Goal: Task Accomplishment & Management: Manage account settings

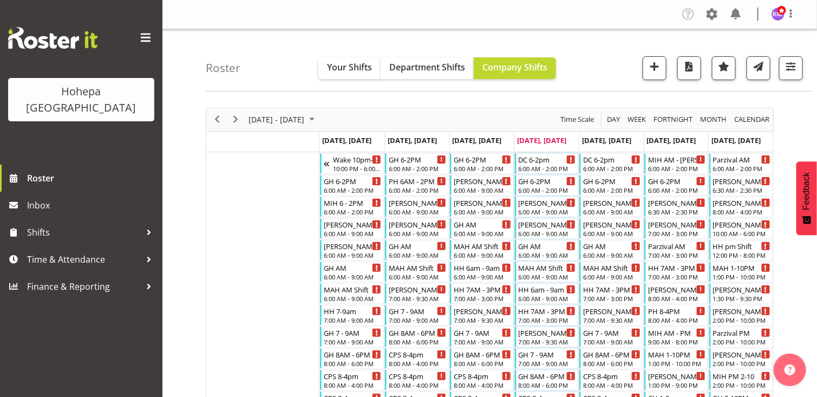
click at [614, 118] on span "Day" at bounding box center [613, 120] width 15 height 14
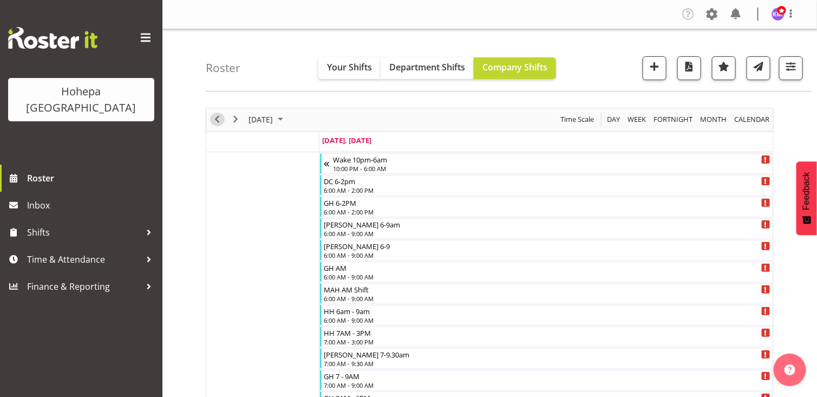
click at [216, 115] on span "Previous" at bounding box center [217, 120] width 13 height 14
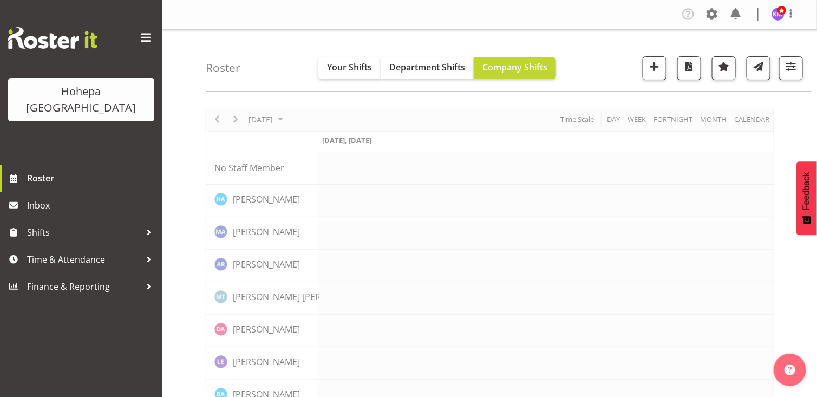
drag, startPoint x: 147, startPoint y: 34, endPoint x: 168, endPoint y: 44, distance: 23.0
click at [148, 34] on span at bounding box center [145, 37] width 17 height 17
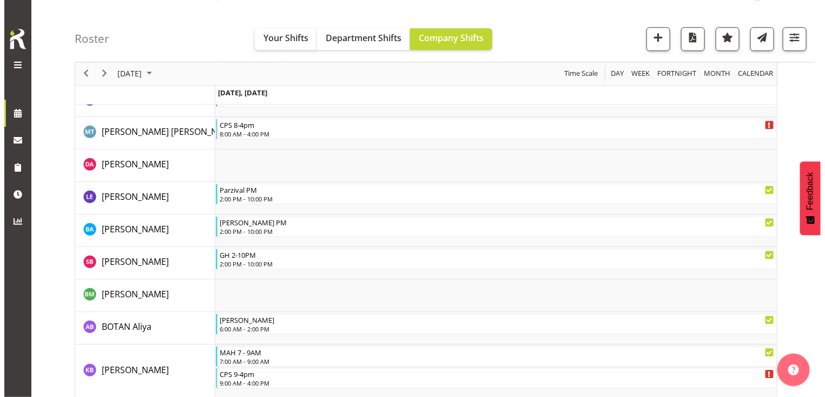
scroll to position [1028, 0]
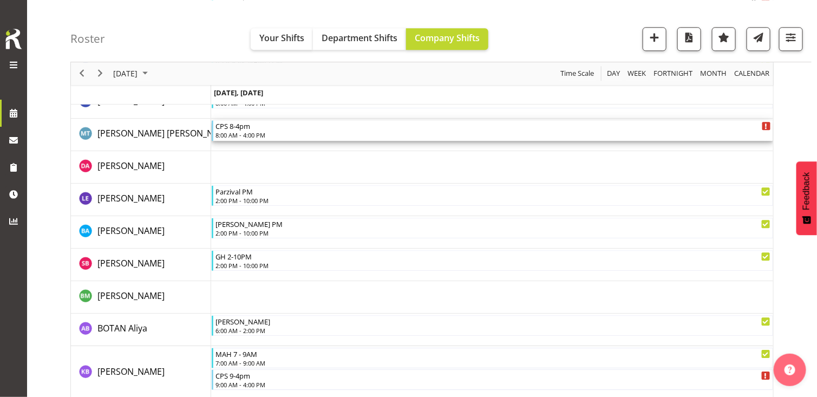
click at [263, 129] on div "CPS 8-4pm 8:00 AM - 4:00 PM" at bounding box center [492, 130] width 555 height 21
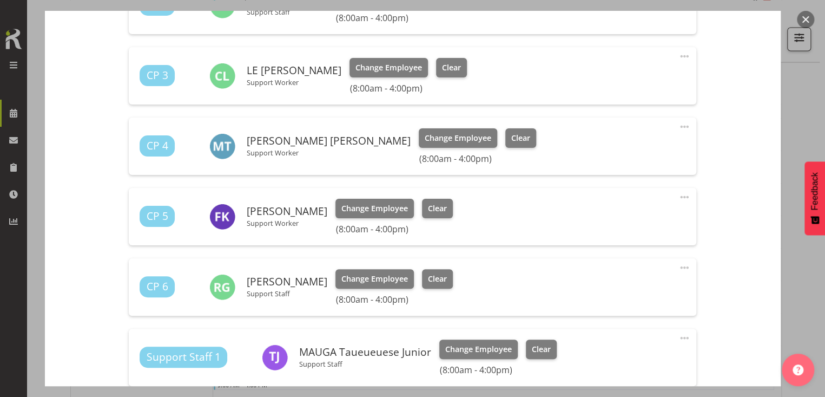
scroll to position [379, 0]
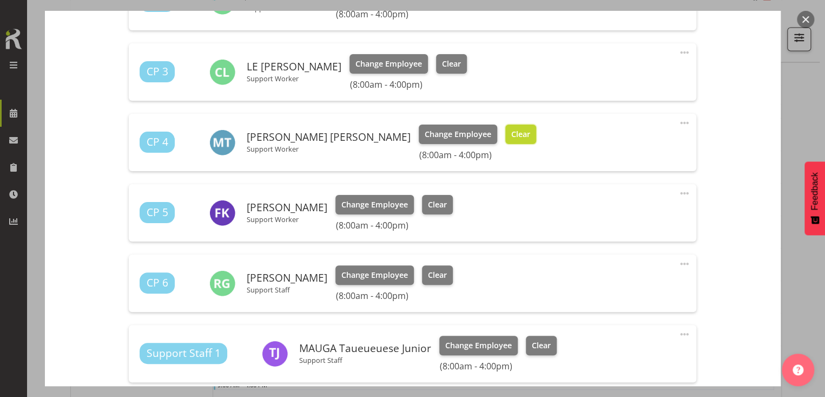
click at [511, 136] on span "Clear" at bounding box center [520, 134] width 19 height 12
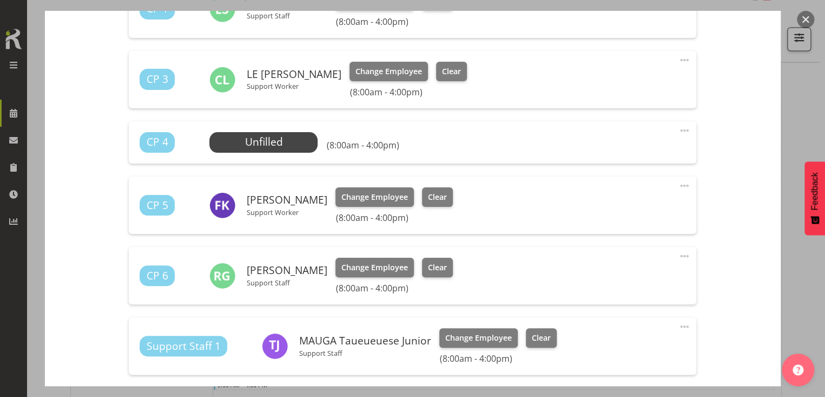
scroll to position [541, 0]
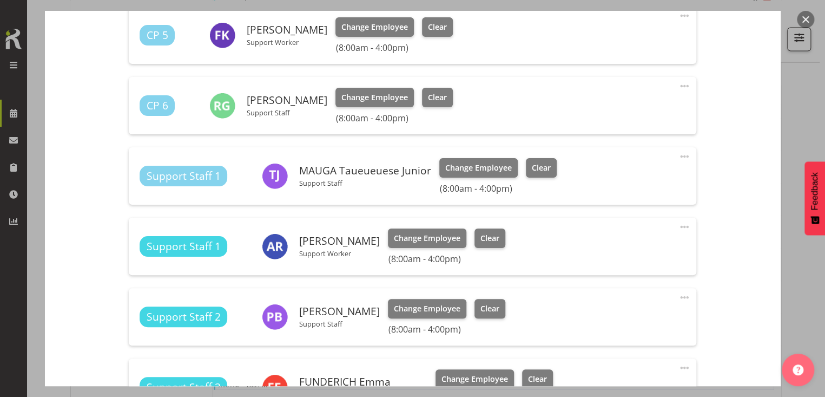
click at [678, 296] on span at bounding box center [684, 297] width 13 height 13
click at [611, 317] on link "Edit" at bounding box center [639, 320] width 104 height 19
select select "8"
select select "2025"
select select "16"
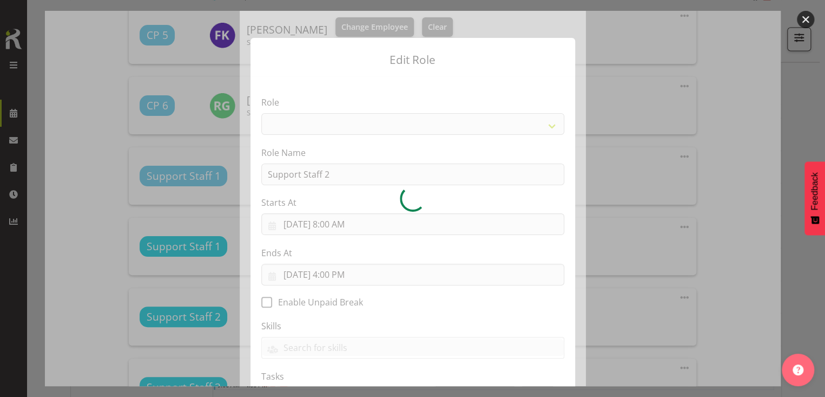
select select "1091"
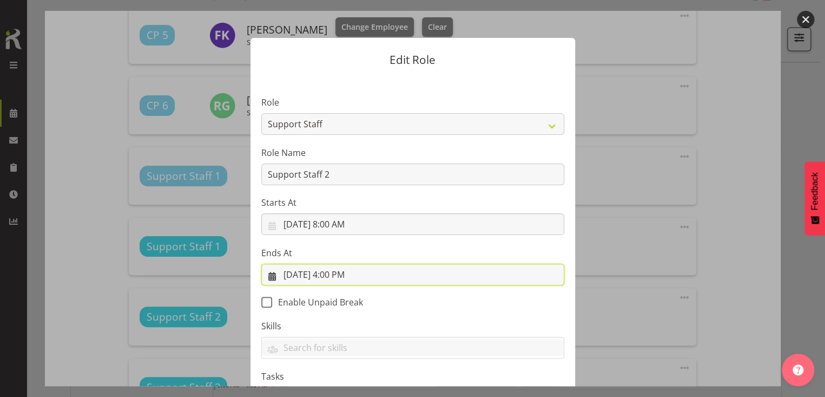
click at [349, 274] on input "[DATE] 4:00 PM" at bounding box center [412, 275] width 303 height 22
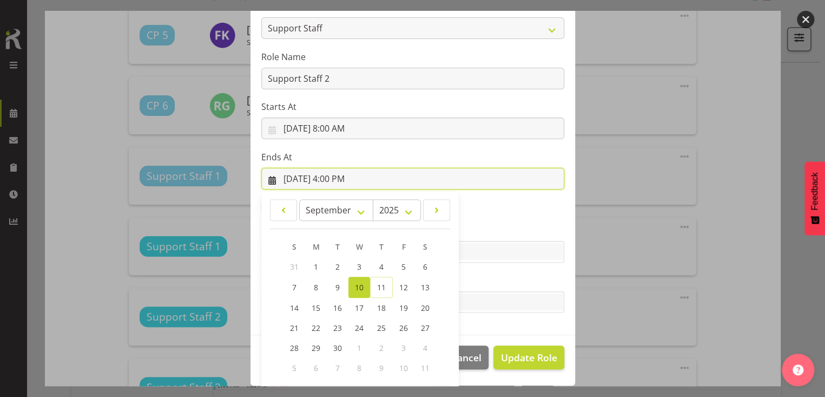
scroll to position [146, 0]
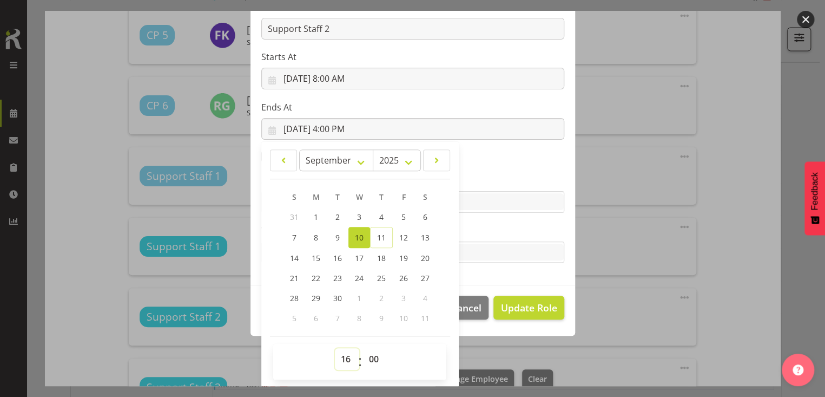
click at [343, 350] on select "00 01 02 03 04 05 06 07 08 09 10 11 12 13 14 15 16 17 18 19 20 21 22 23" at bounding box center [347, 359] width 24 height 22
select select "17"
click at [335, 348] on select "00 01 02 03 04 05 06 07 08 09 10 11 12 13 14 15 16 17 18 19 20 21 22 23" at bounding box center [347, 359] width 24 height 22
type input "[DATE] 5:00 PM"
click at [471, 231] on label "Tasks" at bounding box center [412, 230] width 303 height 13
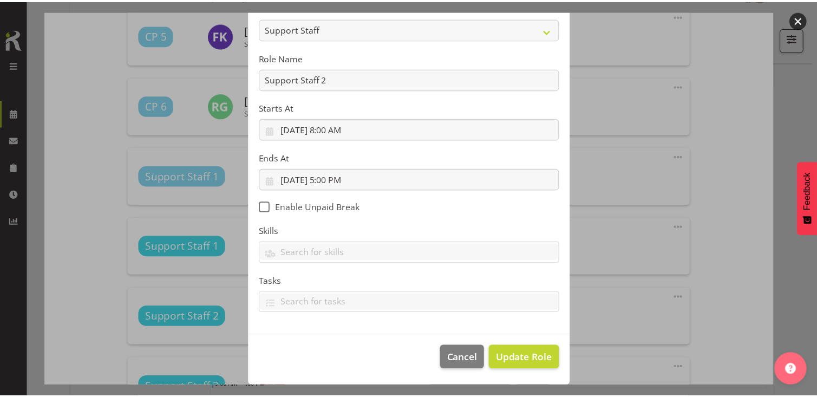
scroll to position [94, 0]
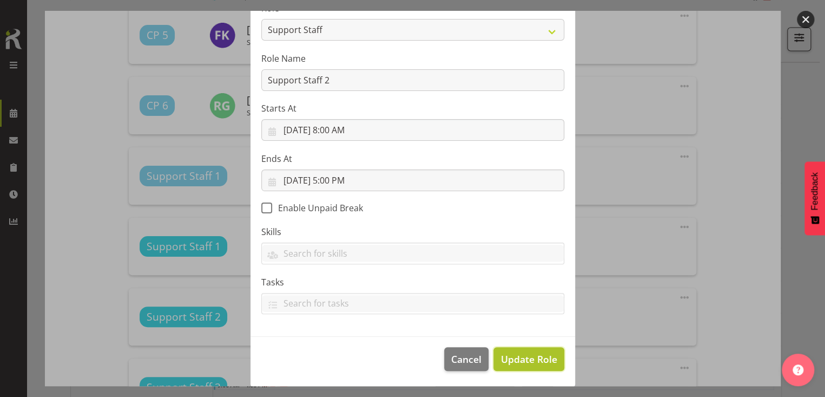
click at [521, 359] on span "Update Role" at bounding box center [529, 359] width 56 height 14
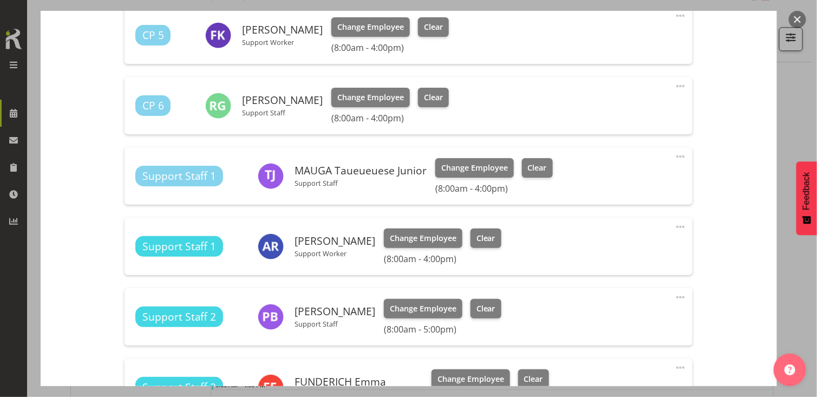
click at [736, 248] on div "Shift Instance Name CPS 8-4pm Location CPS Department Community Participation S…" at bounding box center [408, 209] width 697 height 1264
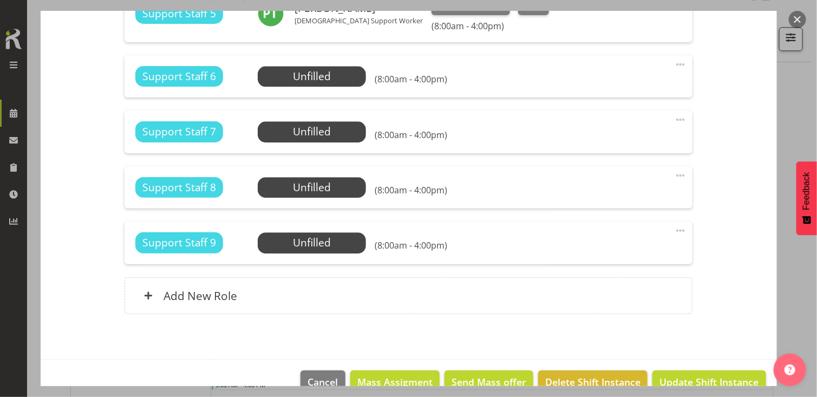
scroll to position [1078, 0]
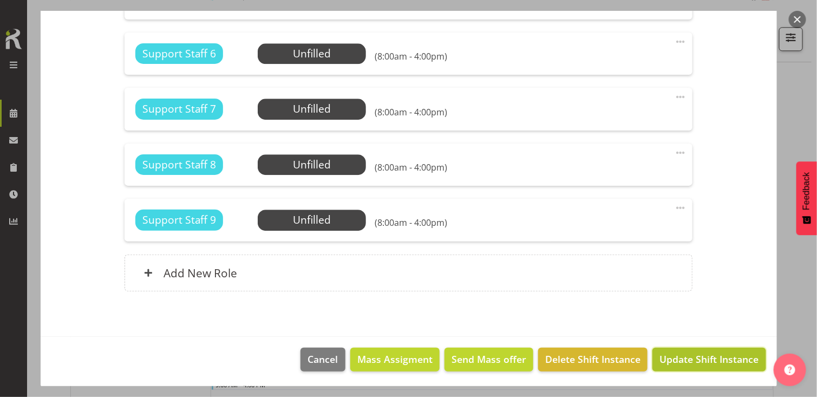
click at [692, 356] on span "Update Shift Instance" at bounding box center [708, 359] width 99 height 14
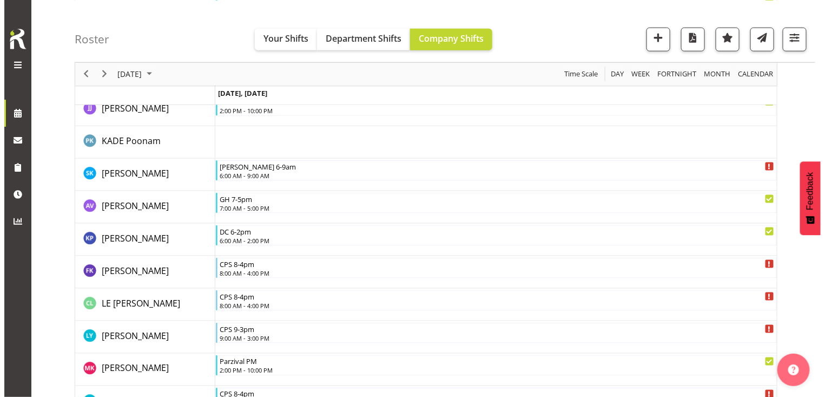
scroll to position [1978, 0]
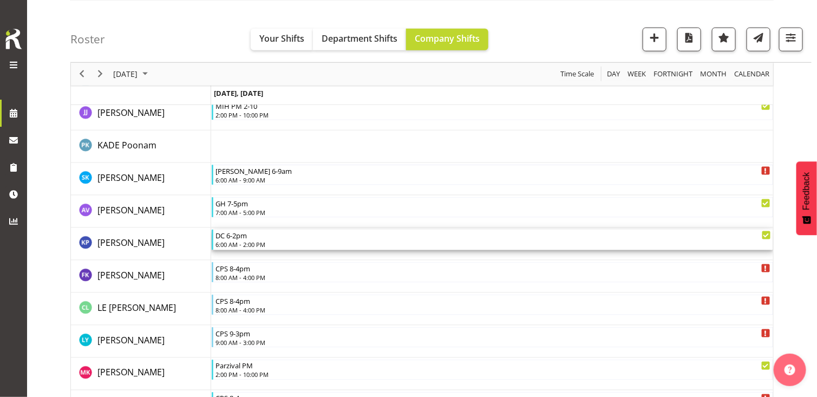
click at [263, 238] on div "DC 6-2pm" at bounding box center [492, 234] width 555 height 11
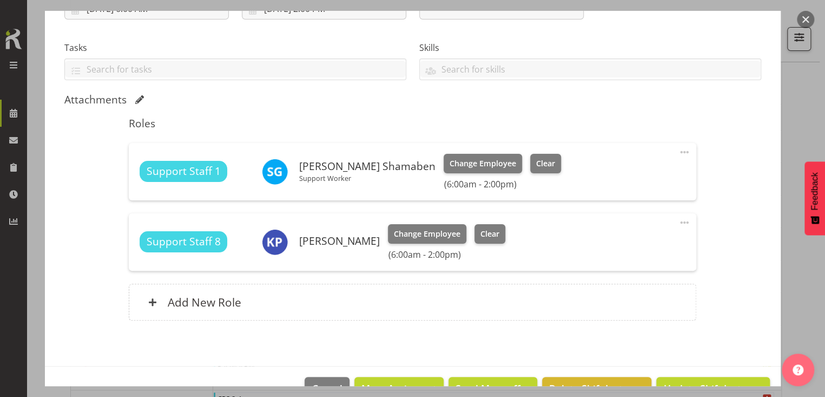
scroll to position [217, 0]
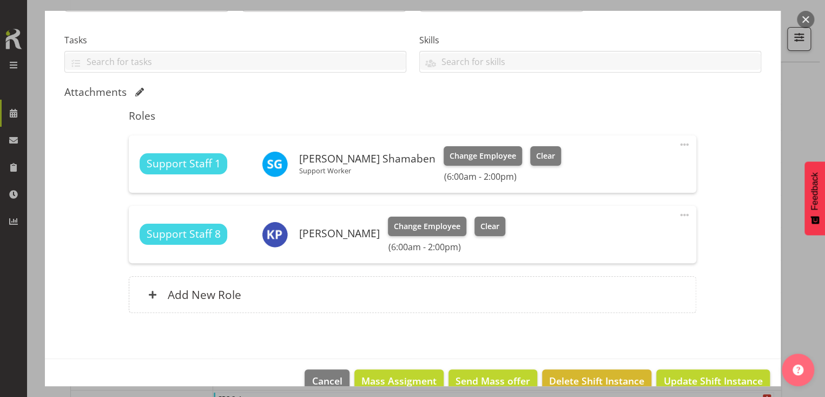
drag, startPoint x: 677, startPoint y: 214, endPoint x: 643, endPoint y: 221, distance: 34.3
click at [678, 214] on span at bounding box center [684, 214] width 13 height 13
click at [611, 232] on link "Edit" at bounding box center [639, 238] width 104 height 19
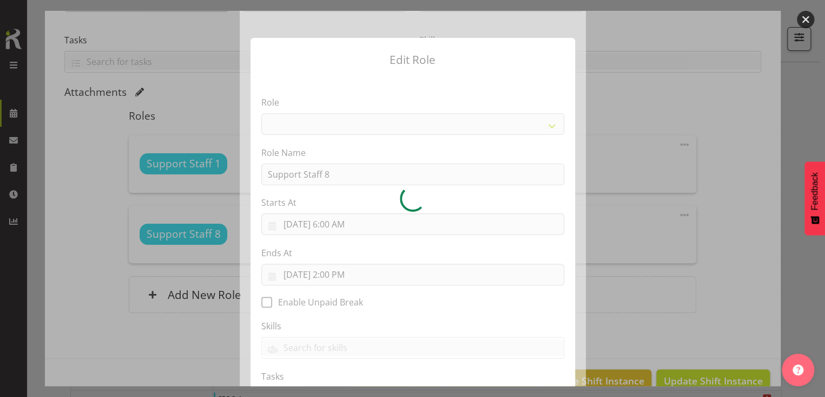
select select "1091"
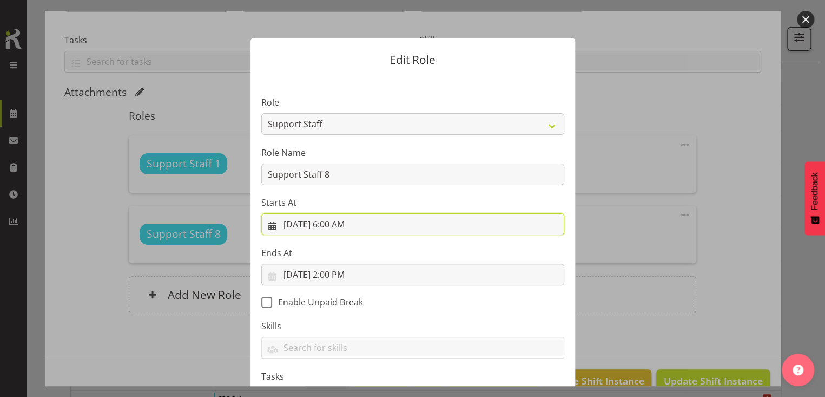
click at [346, 222] on input "[DATE] 6:00 AM" at bounding box center [412, 224] width 303 height 22
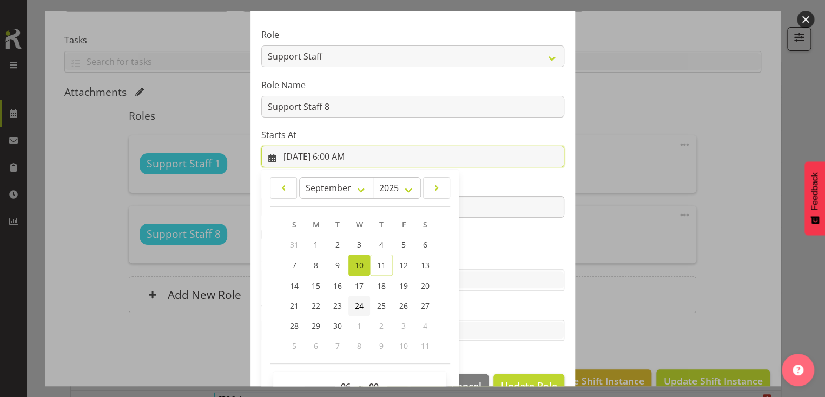
scroll to position [95, 0]
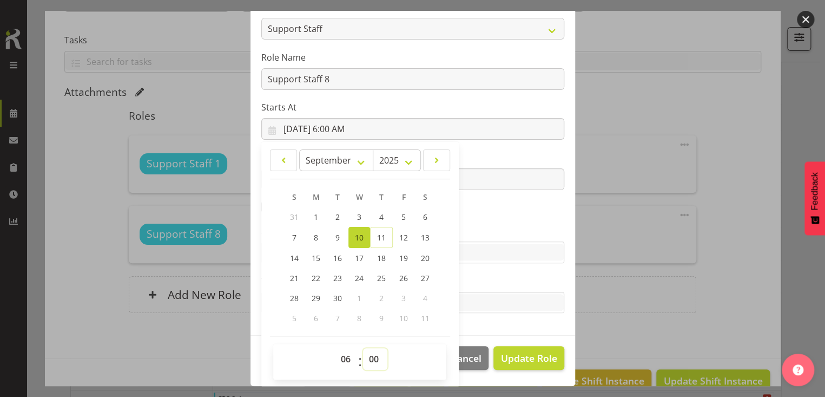
drag, startPoint x: 370, startPoint y: 355, endPoint x: 371, endPoint y: 349, distance: 6.1
click at [370, 351] on select "00 01 02 03 04 05 06 07 08 09 10 11 12 13 14 15 16 17 18 19 20 21 22 23 24 25 2…" at bounding box center [375, 359] width 24 height 22
select select "15"
click at [363, 348] on select "00 01 02 03 04 05 06 07 08 09 10 11 12 13 14 15 16 17 18 19 20 21 22 23 24 25 2…" at bounding box center [375, 359] width 24 height 22
type input "[DATE] 6:15 AM"
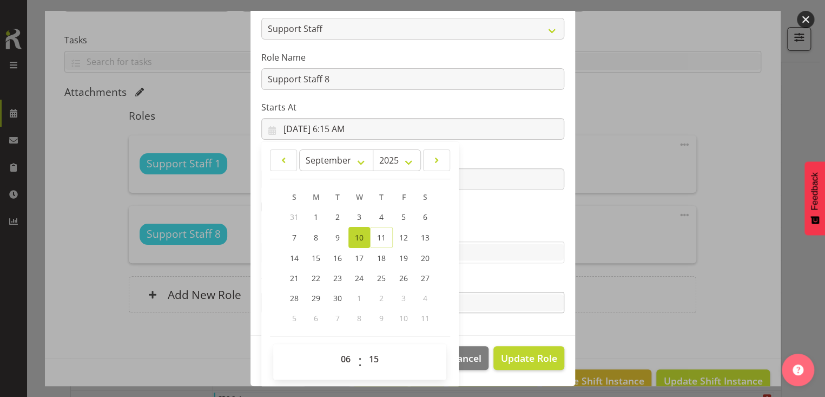
drag, startPoint x: 478, startPoint y: 232, endPoint x: 503, endPoint y: 307, distance: 79.4
click at [478, 232] on label "Skills" at bounding box center [412, 230] width 303 height 13
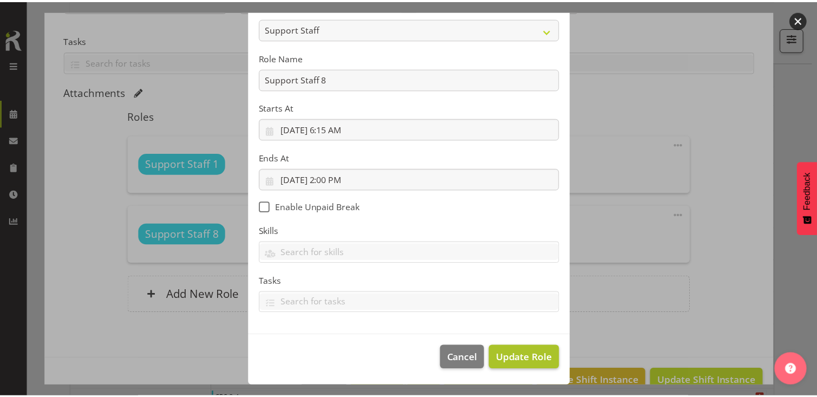
scroll to position [94, 0]
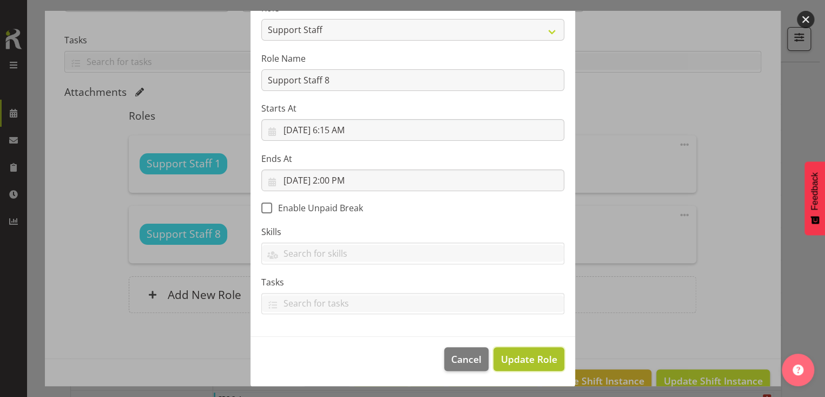
click at [519, 362] on span "Update Role" at bounding box center [529, 359] width 56 height 14
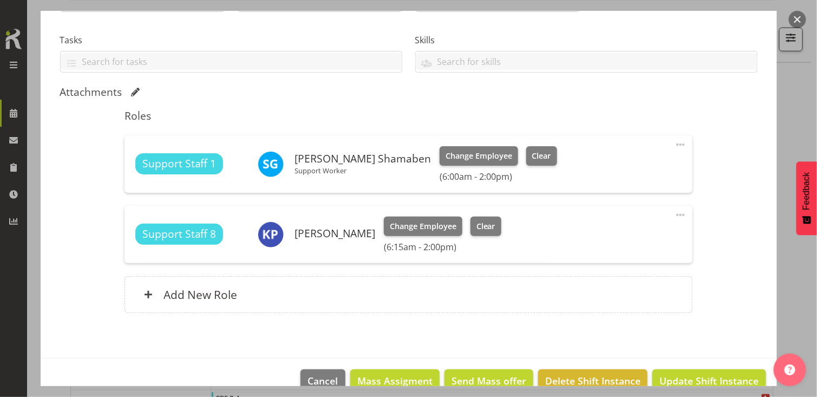
click at [726, 288] on div "Shift Instance Name DC 6-2pm Location [GEOGRAPHIC_DATA] Cottage Department Resi…" at bounding box center [408, 113] width 697 height 424
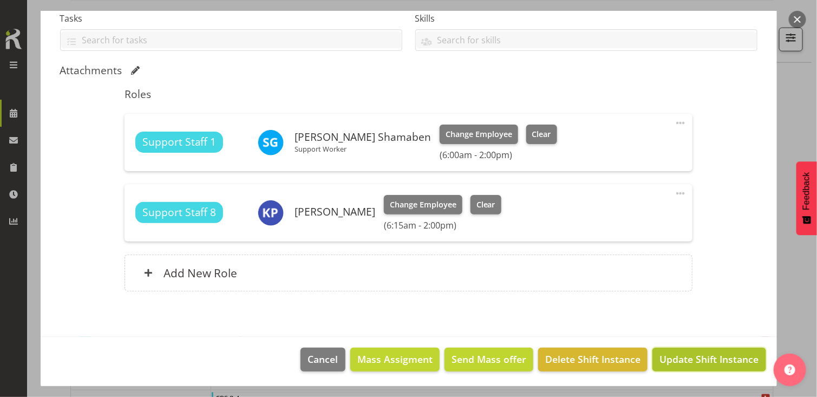
click at [699, 357] on span "Update Shift Instance" at bounding box center [708, 359] width 99 height 14
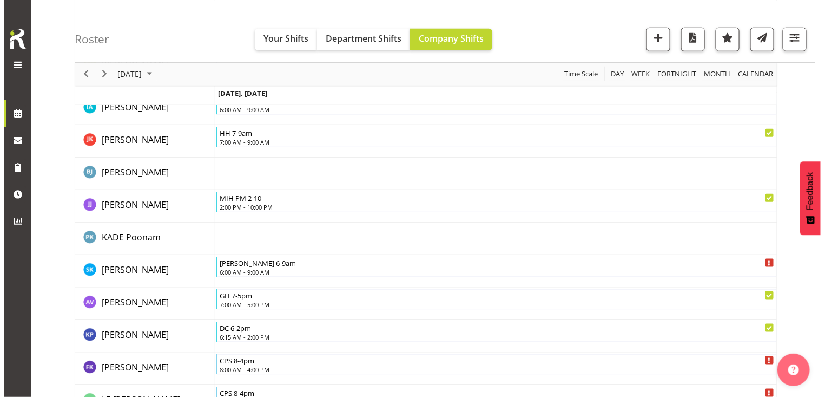
scroll to position [1870, 0]
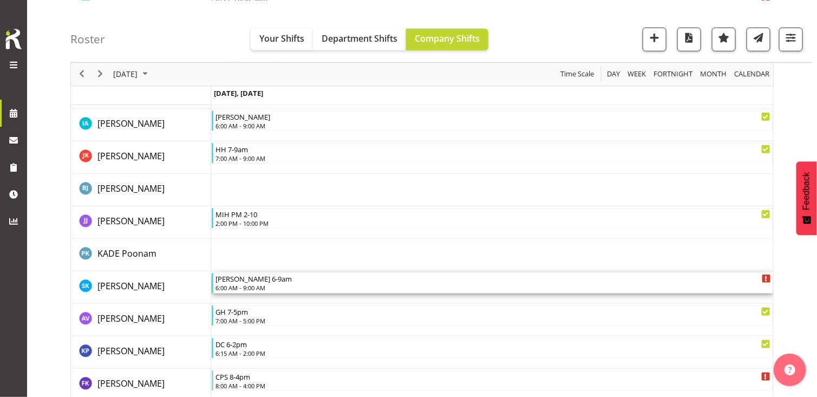
click at [263, 280] on div "[PERSON_NAME] 6-9am" at bounding box center [492, 278] width 555 height 11
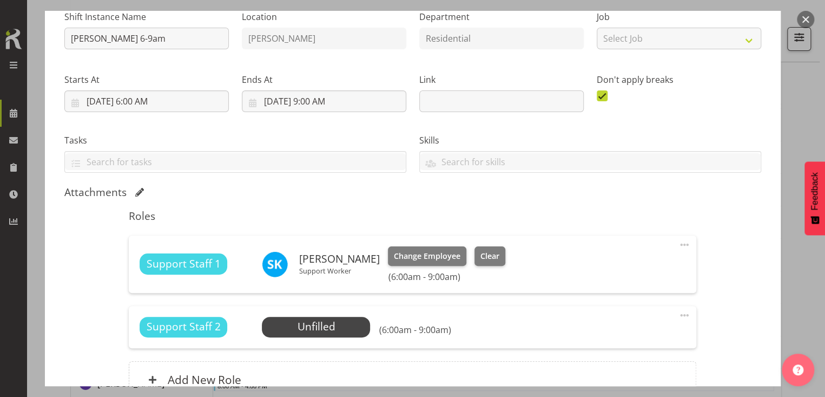
scroll to position [217, 0]
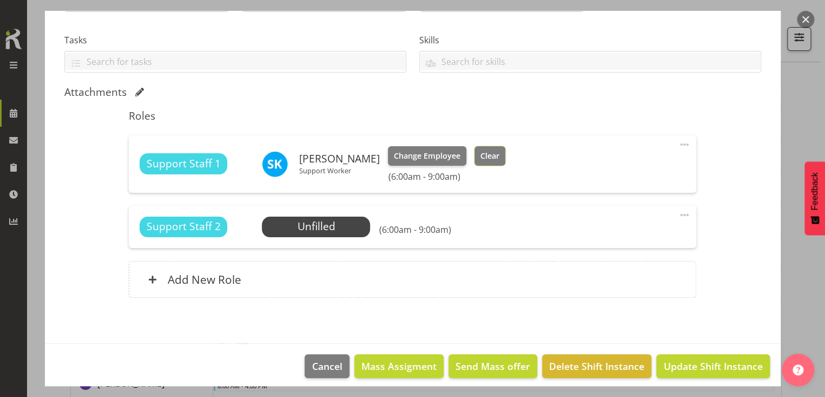
click at [500, 158] on span "Clear" at bounding box center [490, 156] width 19 height 12
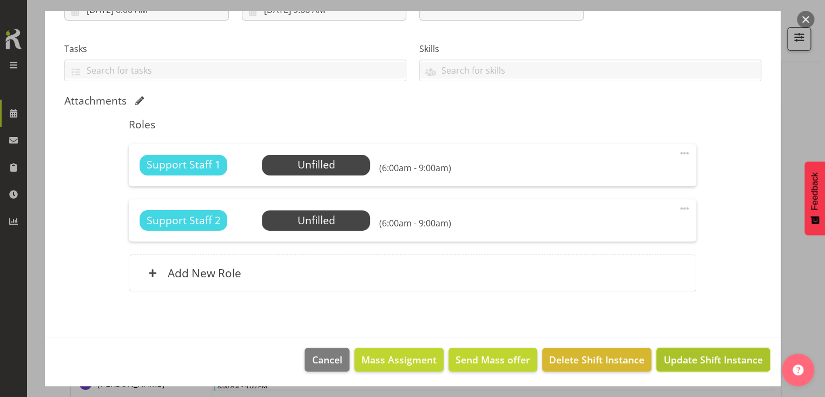
click at [692, 360] on span "Update Shift Instance" at bounding box center [713, 359] width 99 height 14
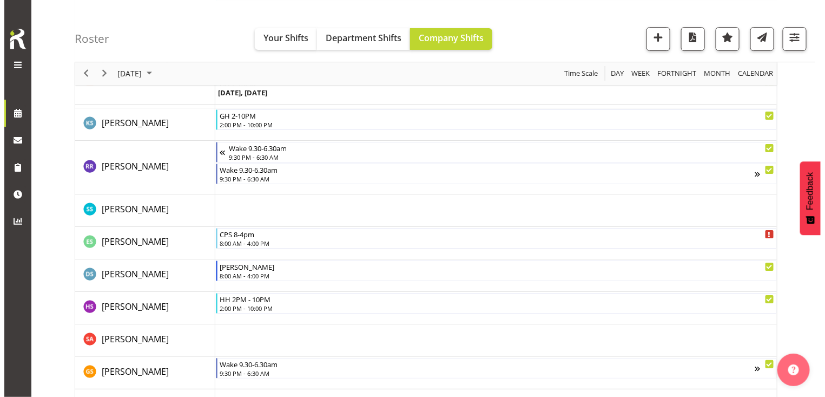
scroll to position [2975, 0]
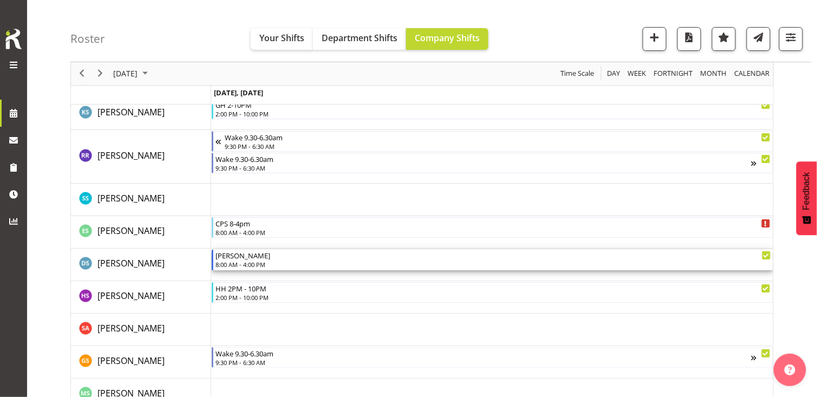
click at [264, 260] on div "8:00 AM - 4:00 PM" at bounding box center [492, 264] width 555 height 9
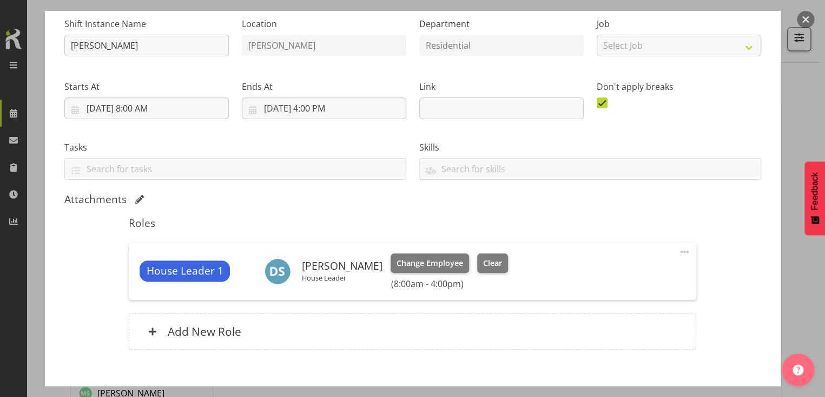
scroll to position [168, 0]
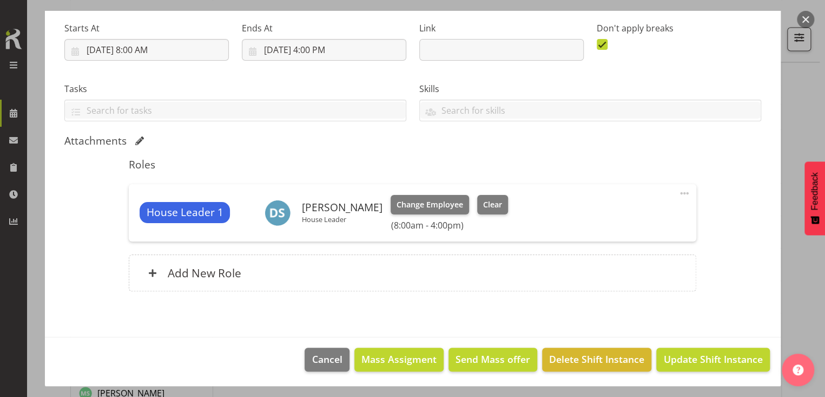
drag, startPoint x: 677, startPoint y: 190, endPoint x: 657, endPoint y: 205, distance: 24.8
click at [678, 192] on span at bounding box center [684, 193] width 13 height 13
click at [609, 213] on link "Edit" at bounding box center [639, 216] width 104 height 19
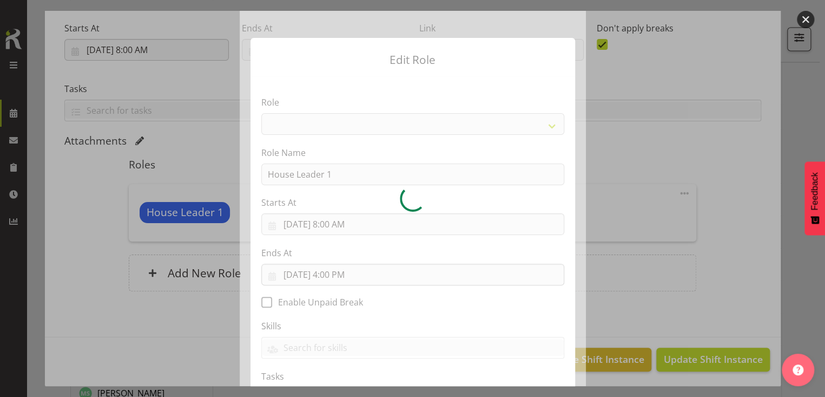
select select "1092"
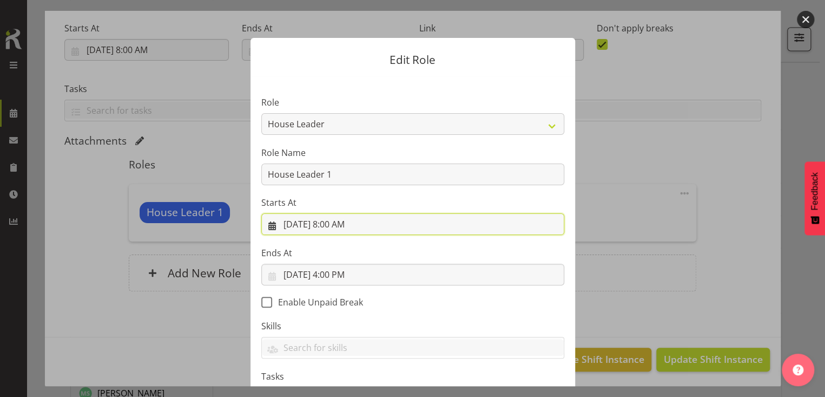
click at [335, 222] on input "[DATE] 8:00 AM" at bounding box center [412, 224] width 303 height 22
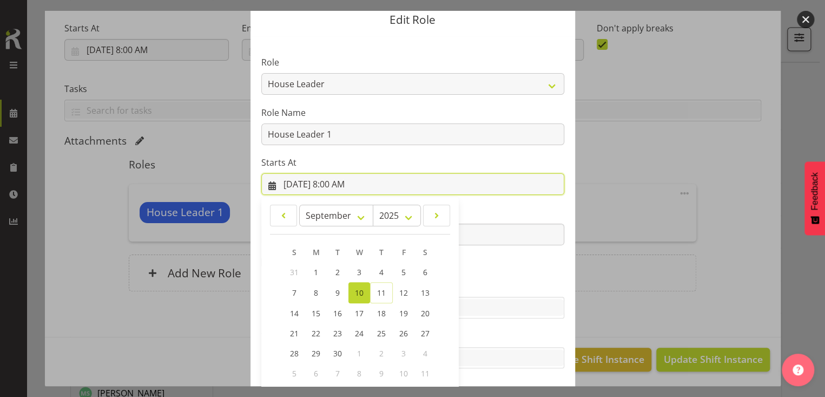
scroll to position [95, 0]
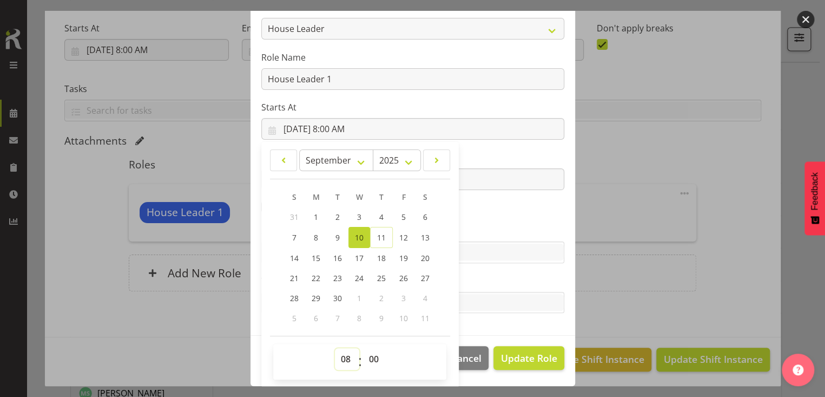
drag, startPoint x: 343, startPoint y: 356, endPoint x: 341, endPoint y: 345, distance: 10.4
click at [341, 345] on div "00 01 02 03 04 05 06 07 08 09 10 11 12 13 14 15 16 17 18 19 20 21 22 23 : 00 01…" at bounding box center [359, 362] width 173 height 36
select select "9"
click at [335, 348] on select "00 01 02 03 04 05 06 07 08 09 10 11 12 13 14 15 16 17 18 19 20 21 22 23" at bounding box center [347, 359] width 24 height 22
type input "[DATE] 9:00 AM"
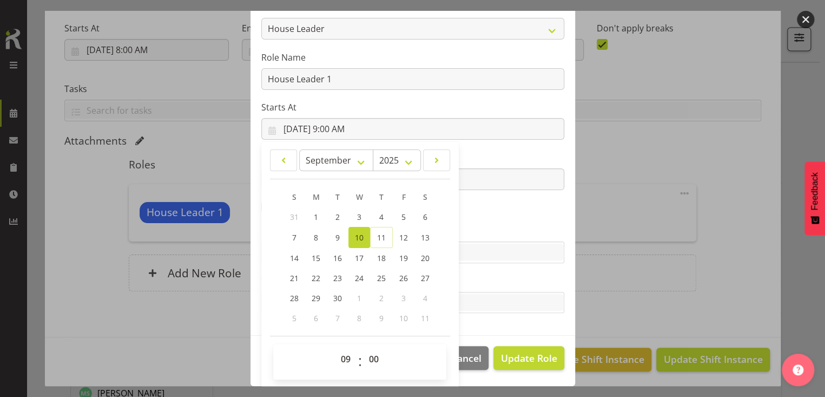
click at [468, 212] on section "Role CP House Leader Support Staff Wake Role Name House Leader 1 Starts At [DAT…" at bounding box center [413, 158] width 325 height 354
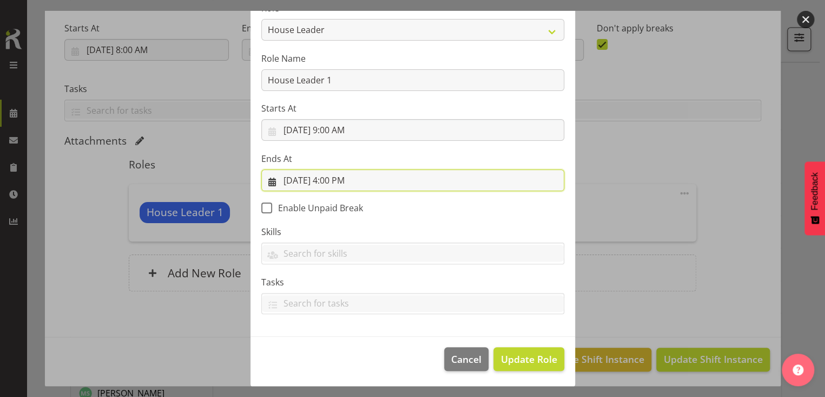
click at [340, 180] on input "[DATE] 4:00 PM" at bounding box center [412, 180] width 303 height 22
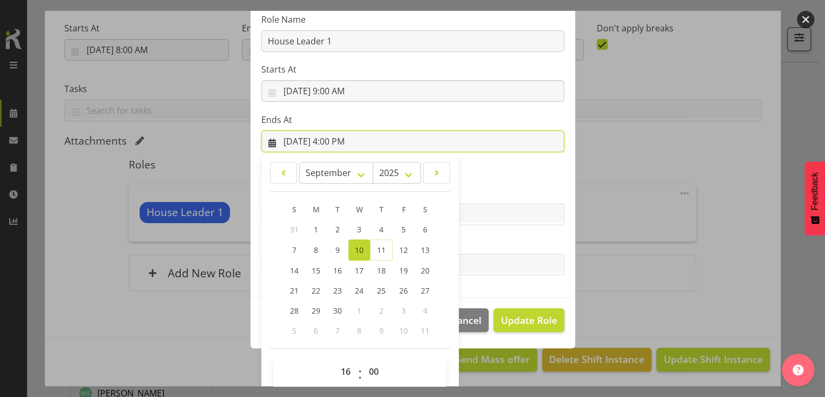
scroll to position [146, 0]
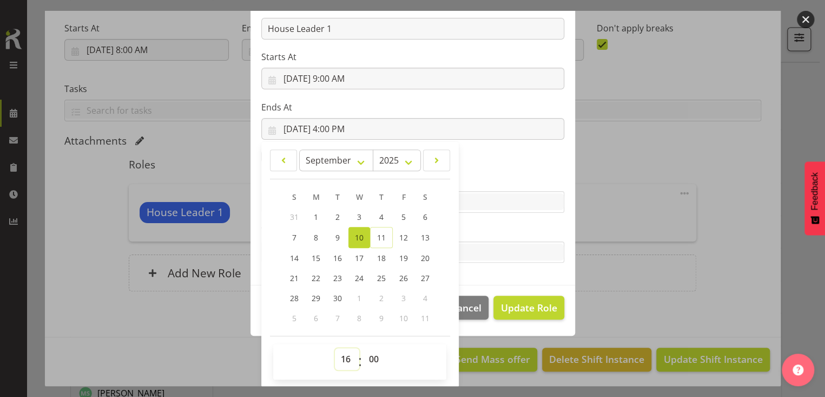
click at [339, 358] on select "00 01 02 03 04 05 06 07 08 09 10 11 12 13 14 15 16 17 18 19 20 21 22 23" at bounding box center [347, 359] width 24 height 22
select select "18"
click at [335, 348] on select "00 01 02 03 04 05 06 07 08 09 10 11 12 13 14 15 16 17 18 19 20 21 22 23" at bounding box center [347, 359] width 24 height 22
type input "[DATE] 6:00 PM"
click at [471, 224] on label "Tasks" at bounding box center [412, 230] width 303 height 13
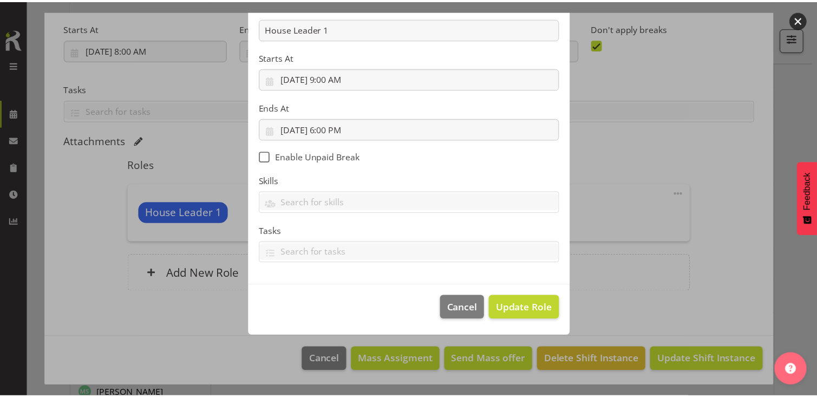
scroll to position [94, 0]
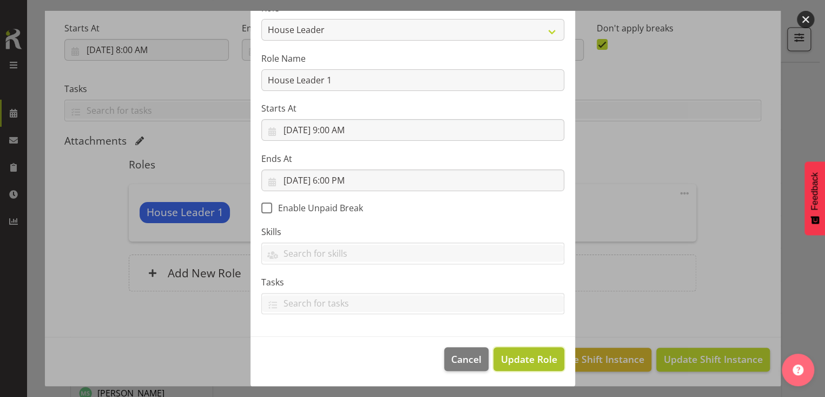
click at [520, 353] on span "Update Role" at bounding box center [529, 359] width 56 height 14
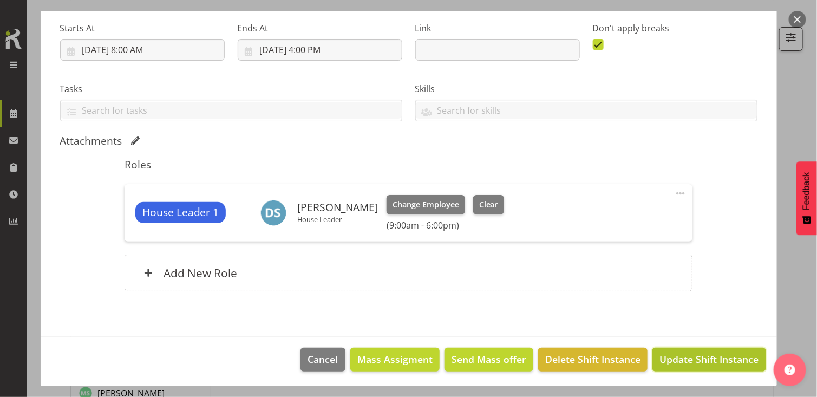
click at [694, 359] on span "Update Shift Instance" at bounding box center [708, 359] width 99 height 14
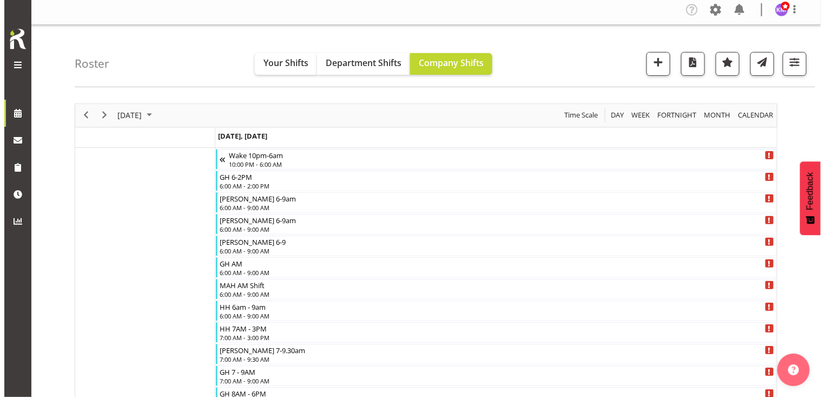
scroll to position [0, 0]
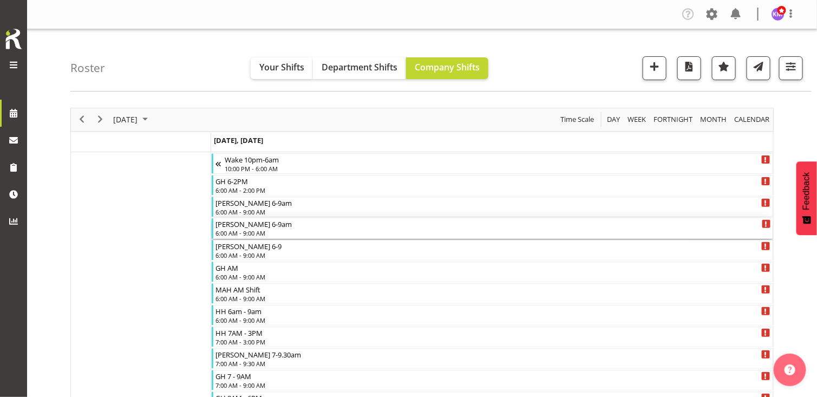
click at [252, 228] on div "[PERSON_NAME] 6-9am 6:00 AM - 9:00 AM" at bounding box center [492, 228] width 555 height 21
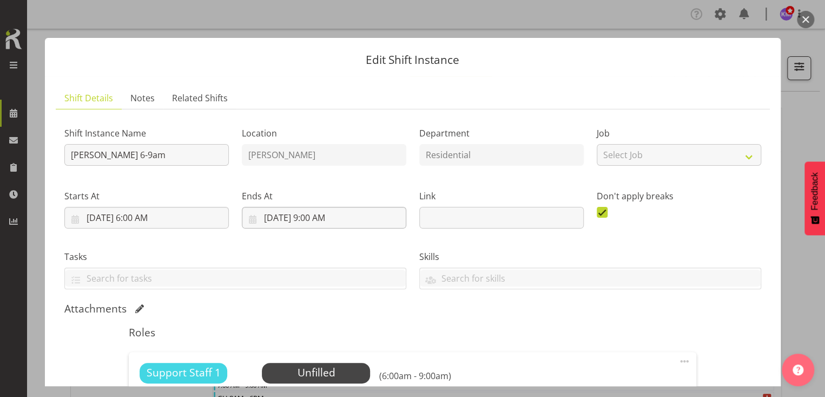
scroll to position [208, 0]
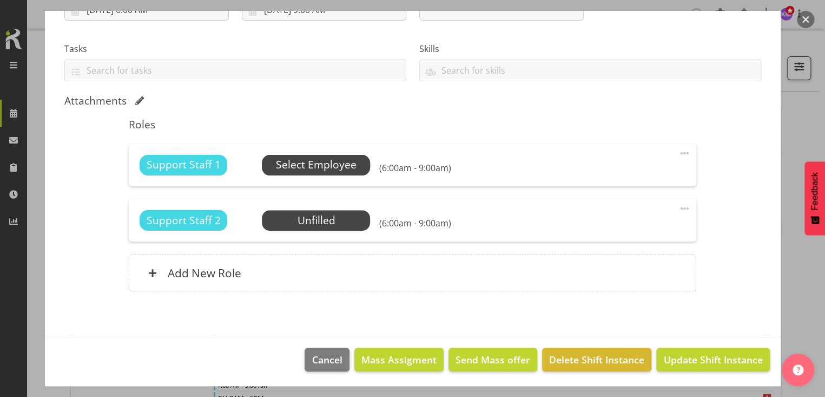
click at [305, 167] on span "Select Employee" at bounding box center [316, 165] width 81 height 16
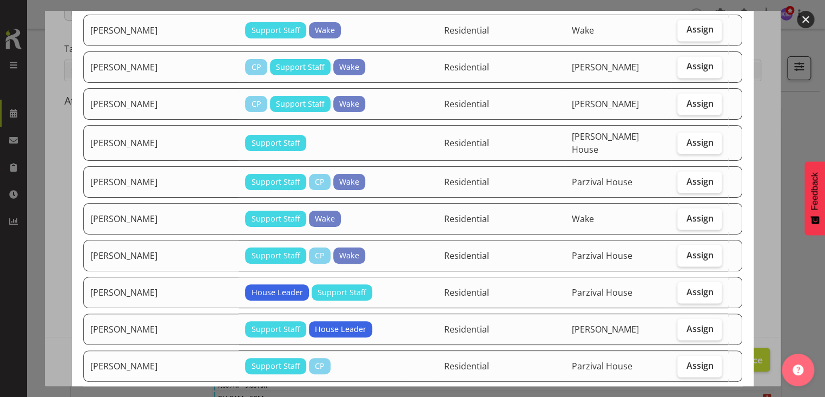
scroll to position [1083, 0]
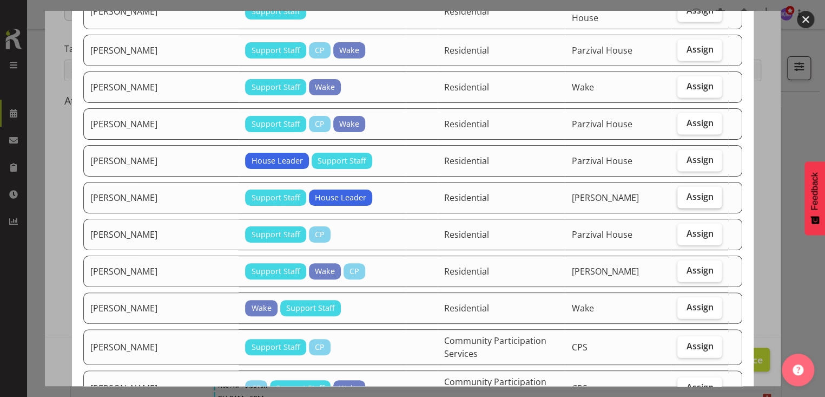
click at [691, 187] on label "Assign" at bounding box center [700, 198] width 44 height 22
click at [685, 193] on input "Assign" at bounding box center [681, 196] width 7 height 7
checkbox input "true"
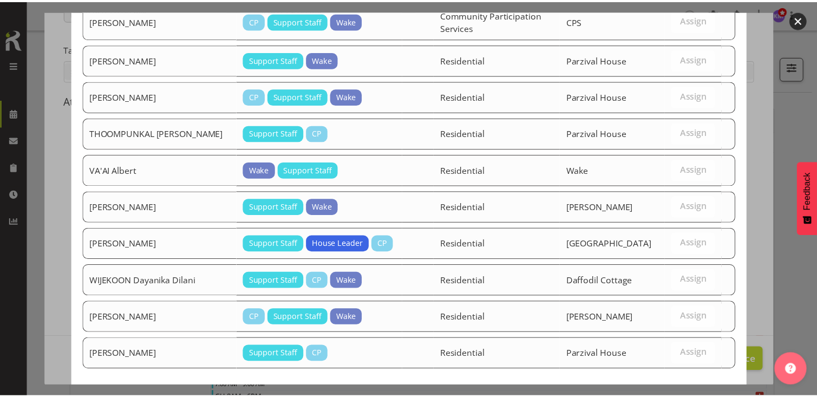
scroll to position [1470, 0]
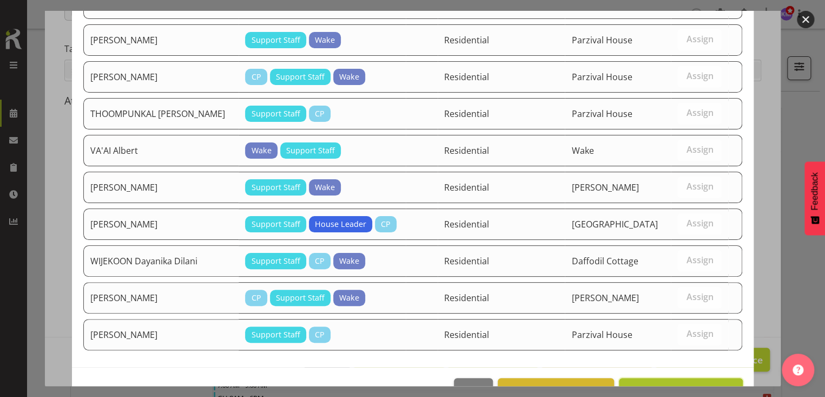
click at [666, 383] on span "Assign [PERSON_NAME]" at bounding box center [680, 389] width 109 height 13
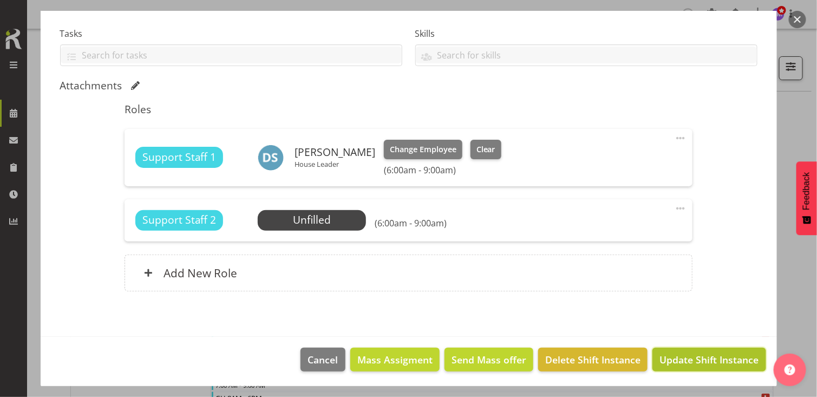
click at [681, 355] on span "Update Shift Instance" at bounding box center [708, 359] width 99 height 14
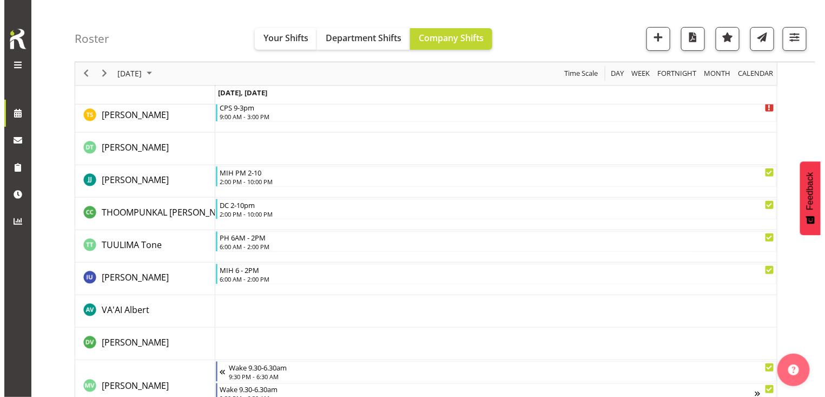
scroll to position [3302, 0]
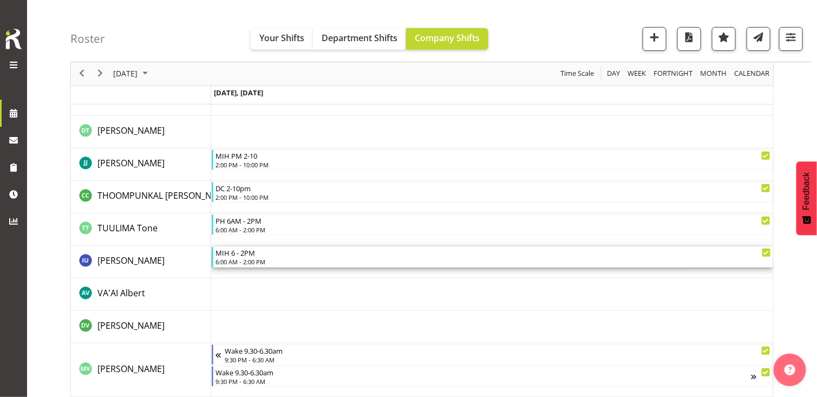
click at [254, 259] on div "6:00 AM - 2:00 PM" at bounding box center [492, 261] width 555 height 9
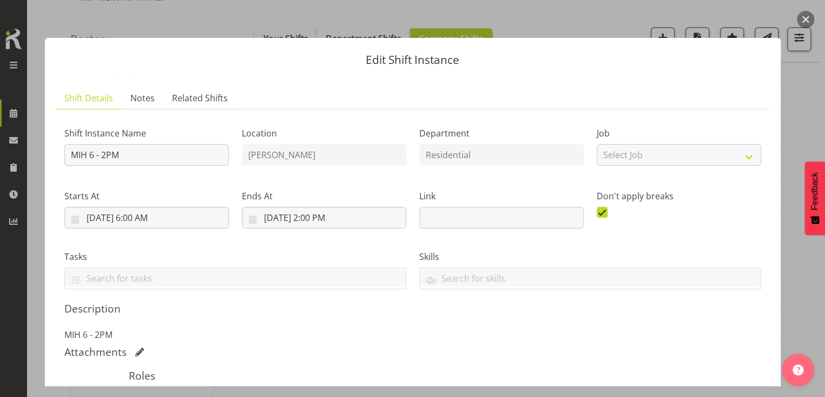
scroll to position [211, 0]
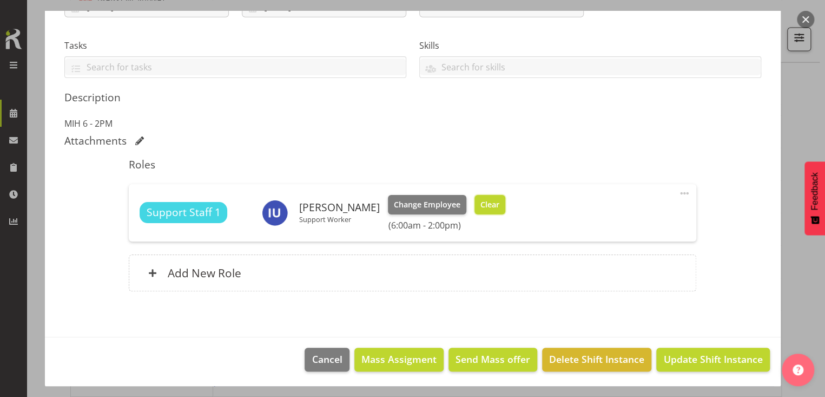
click at [484, 206] on span "Clear" at bounding box center [490, 205] width 19 height 12
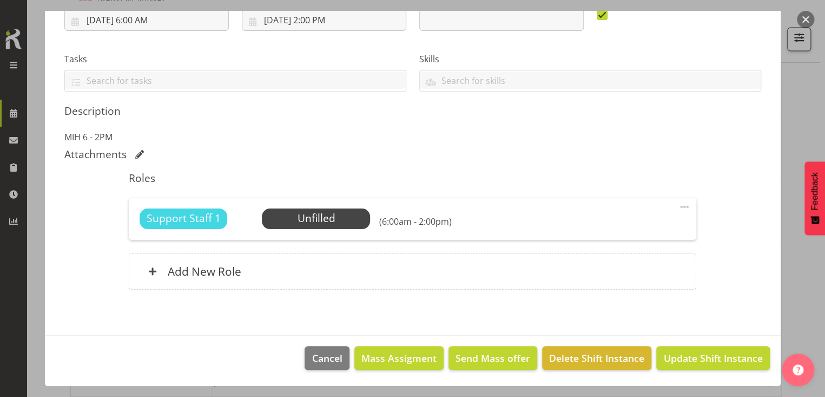
scroll to position [196, 0]
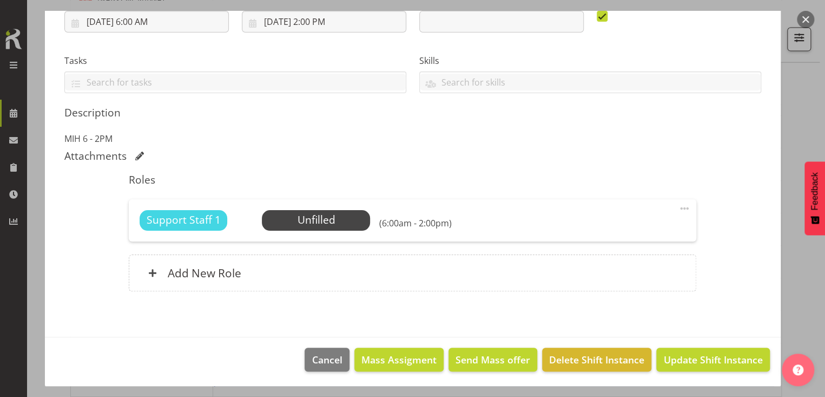
click at [678, 206] on span at bounding box center [684, 208] width 13 height 13
click at [605, 226] on link "Edit" at bounding box center [639, 231] width 104 height 19
select select "8"
select select "2025"
select select "6"
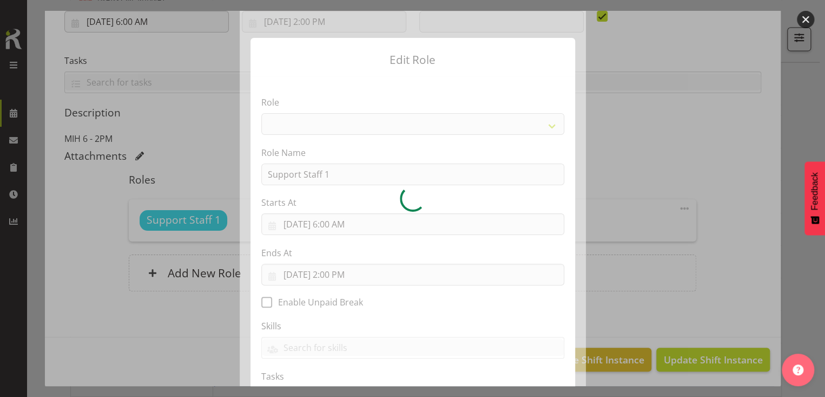
select select "1091"
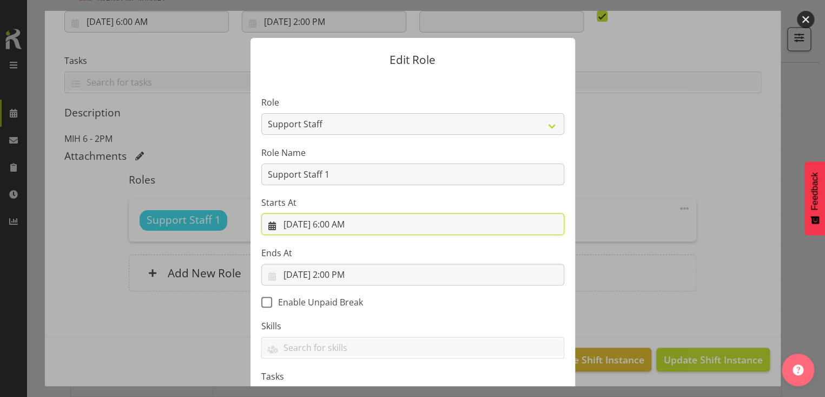
click at [337, 224] on input "[DATE] 6:00 AM" at bounding box center [412, 224] width 303 height 22
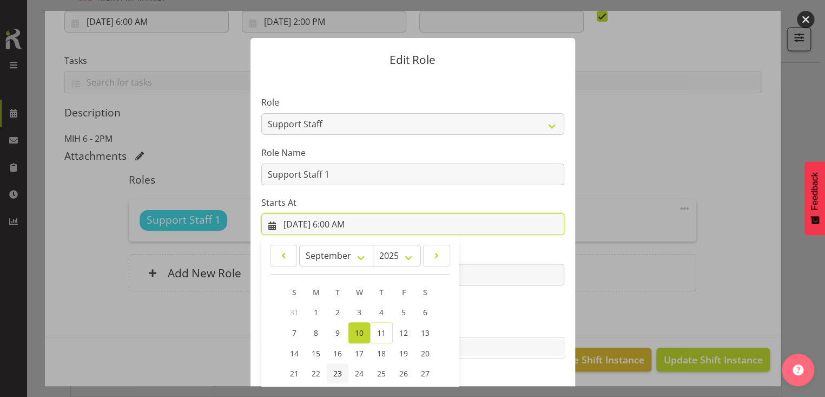
scroll to position [95, 0]
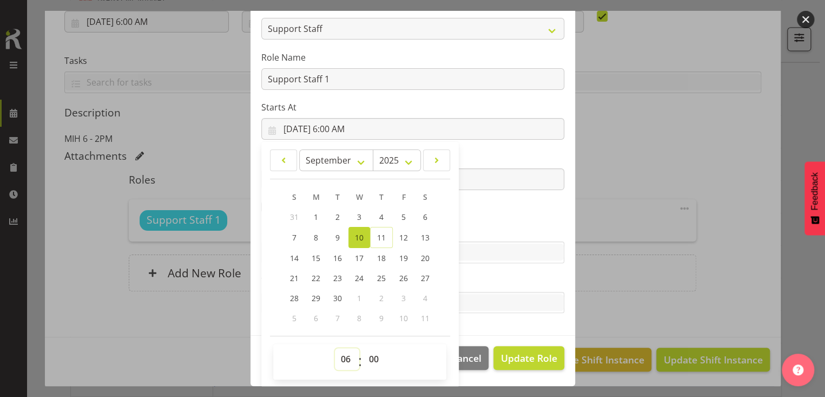
drag, startPoint x: 339, startPoint y: 353, endPoint x: 342, endPoint y: 348, distance: 5.6
click at [342, 348] on select "00 01 02 03 04 05 06 07 08 09 10 11 12 13 14 15 16 17 18 19 20 21 22 23" at bounding box center [347, 359] width 24 height 22
select select "5"
click at [335, 348] on select "00 01 02 03 04 05 06 07 08 09 10 11 12 13 14 15 16 17 18 19 20 21 22 23" at bounding box center [347, 359] width 24 height 22
type input "[DATE] 5:00 AM"
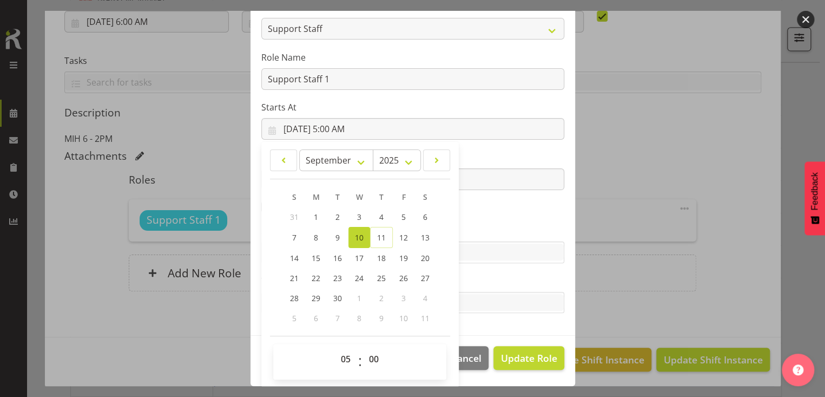
drag, startPoint x: 481, startPoint y: 221, endPoint x: 491, endPoint y: 284, distance: 63.0
click at [481, 222] on section "Role CP House Leader Support Staff Wake Role Name Support Staff 1 Starts At [DA…" at bounding box center [413, 158] width 325 height 354
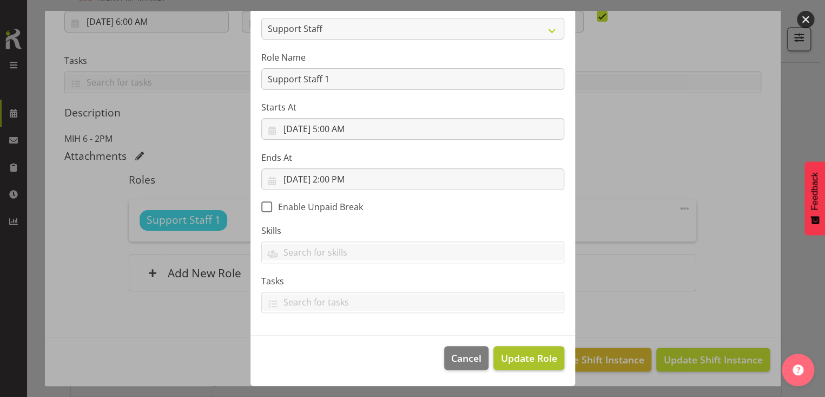
scroll to position [94, 0]
click at [514, 353] on span "Update Role" at bounding box center [529, 359] width 56 height 14
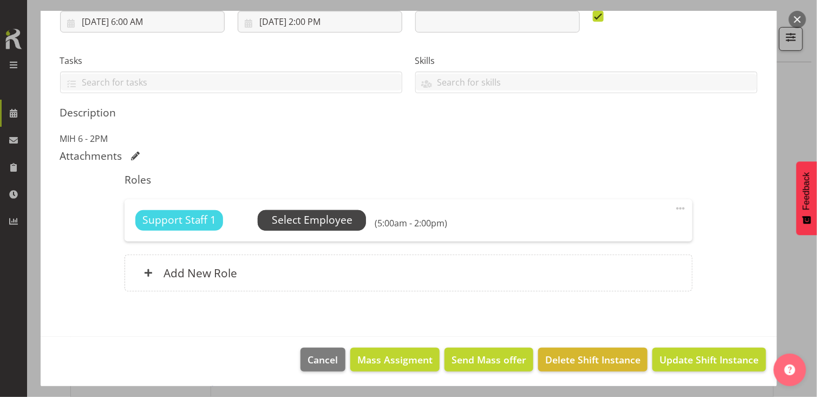
click at [334, 219] on span "Select Employee" at bounding box center [312, 220] width 81 height 16
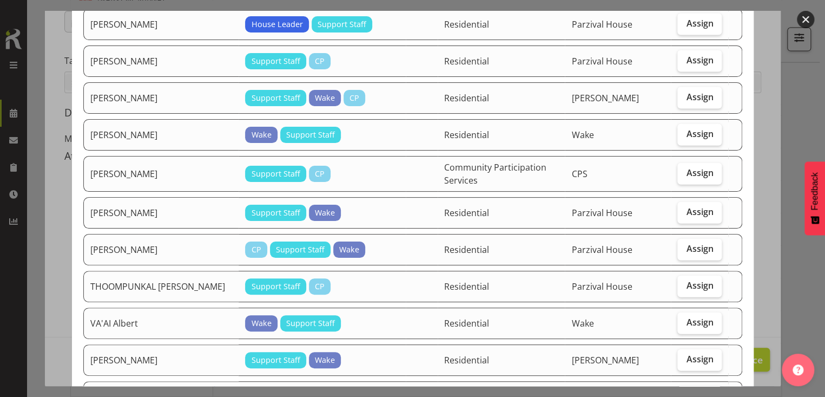
scroll to position [1299, 0]
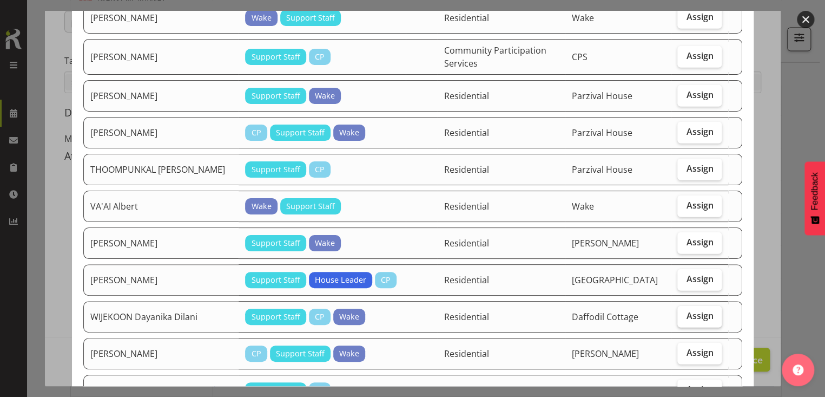
click at [693, 310] on span "Assign" at bounding box center [699, 315] width 27 height 11
click at [685, 312] on input "Assign" at bounding box center [681, 315] width 7 height 7
checkbox input "true"
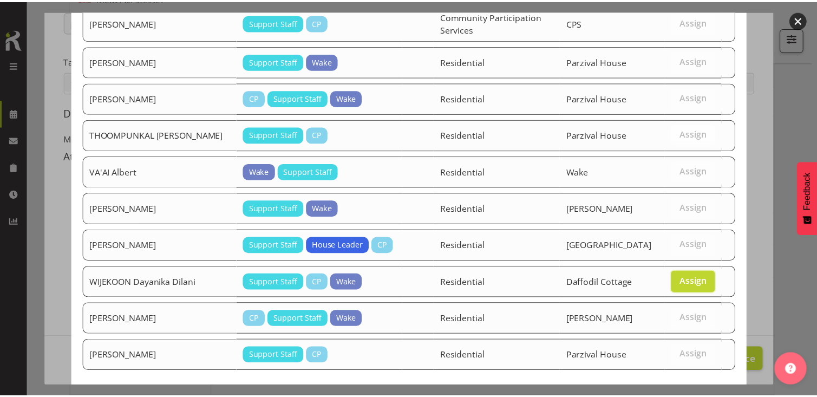
scroll to position [1356, 0]
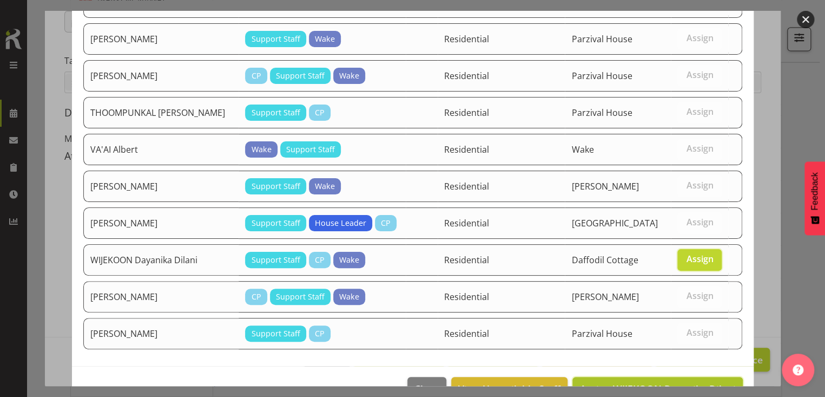
click at [660, 382] on span "Assign WIJEKOON Dayanika Dilani" at bounding box center [658, 388] width 156 height 13
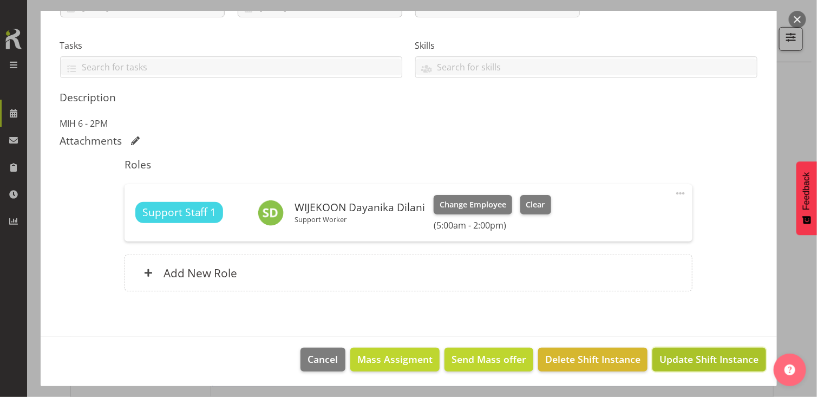
click at [673, 359] on span "Update Shift Instance" at bounding box center [708, 359] width 99 height 14
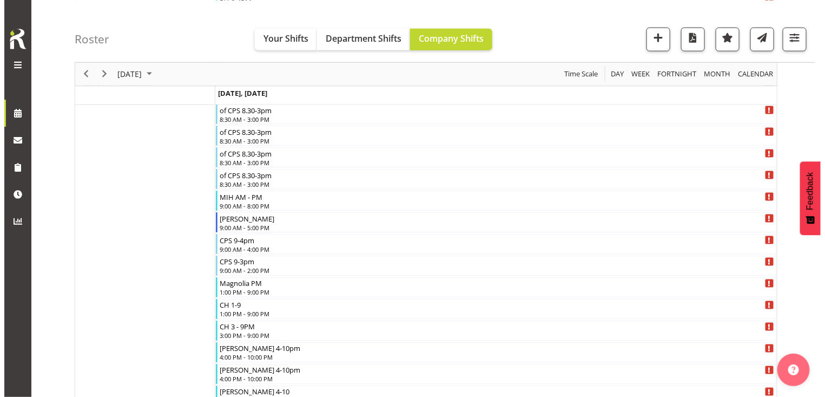
scroll to position [541, 0]
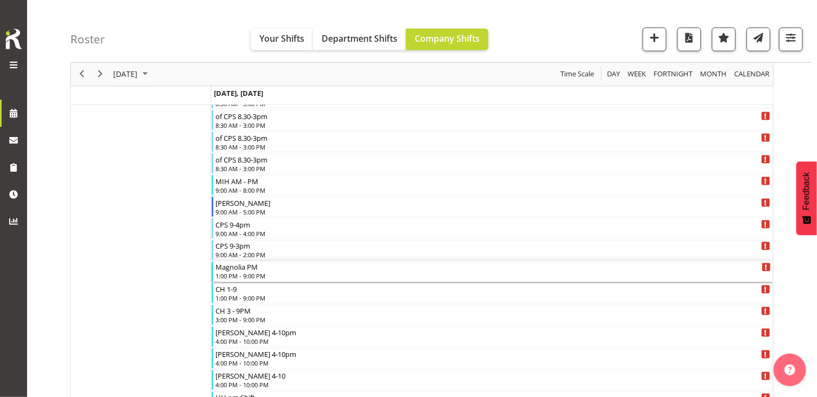
click at [258, 270] on div "Magnolia PM" at bounding box center [492, 266] width 555 height 11
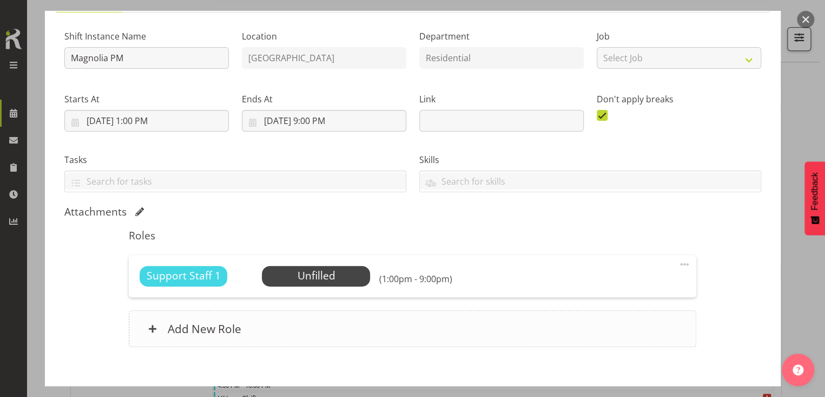
scroll to position [153, 0]
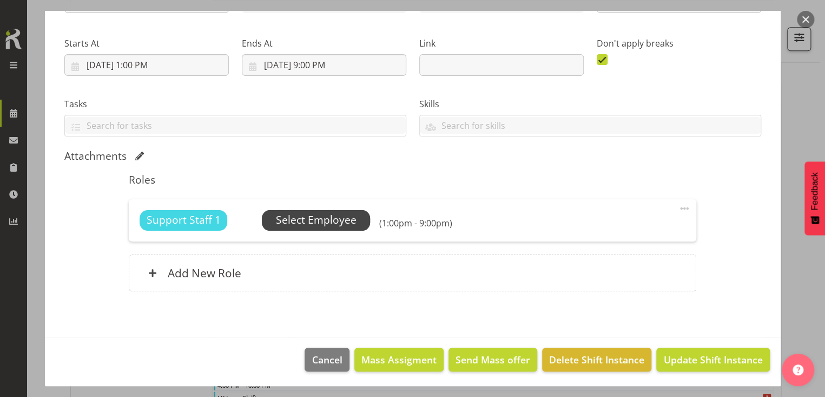
click at [306, 221] on span "Select Employee" at bounding box center [316, 220] width 81 height 16
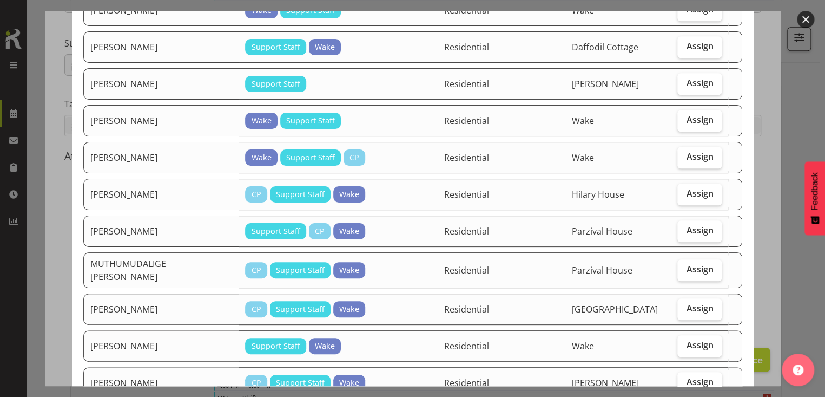
scroll to position [433, 0]
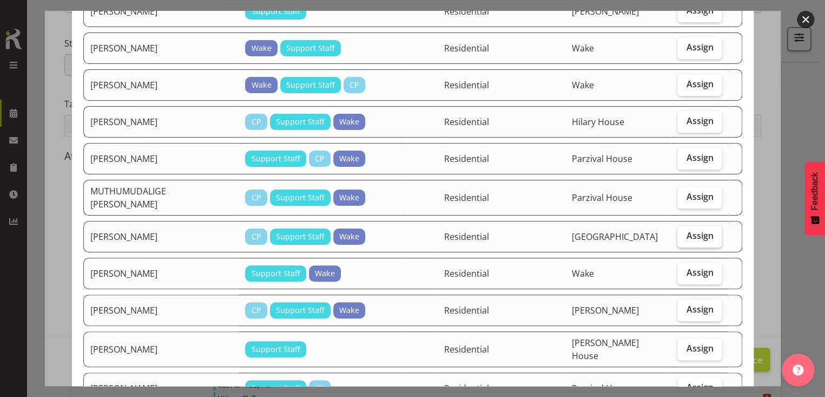
click at [696, 230] on span "Assign" at bounding box center [699, 235] width 27 height 11
click at [685, 232] on input "Assign" at bounding box center [681, 235] width 7 height 7
checkbox input "true"
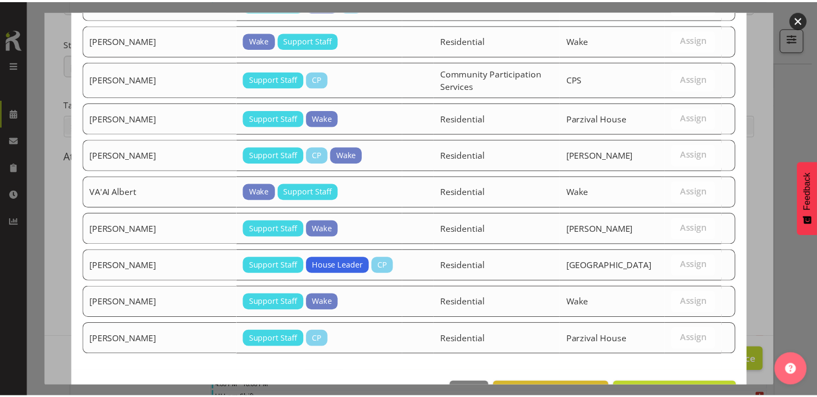
scroll to position [1020, 0]
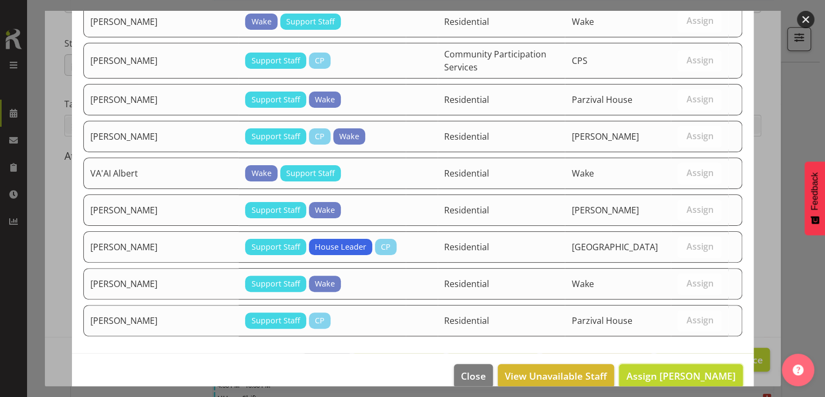
drag, startPoint x: 653, startPoint y: 356, endPoint x: 664, endPoint y: 350, distance: 12.1
click at [653, 369] on span "Assign [PERSON_NAME]" at bounding box center [680, 375] width 109 height 13
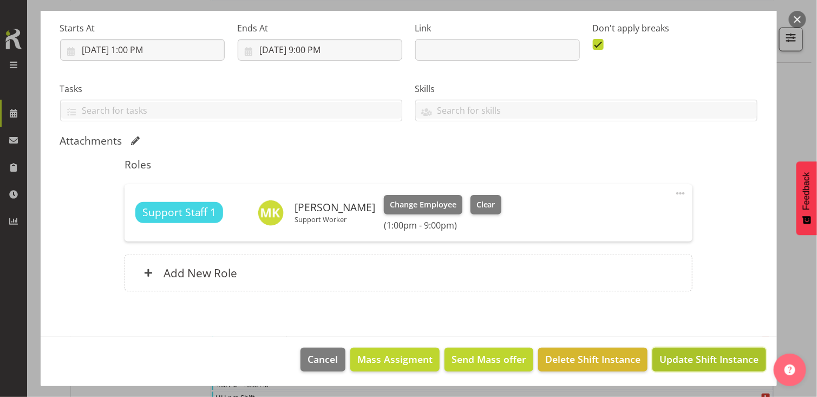
click at [682, 355] on span "Update Shift Instance" at bounding box center [708, 359] width 99 height 14
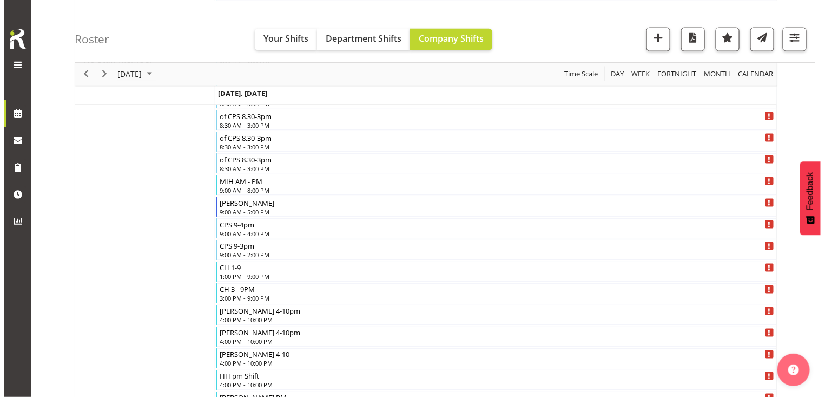
scroll to position [1428, 0]
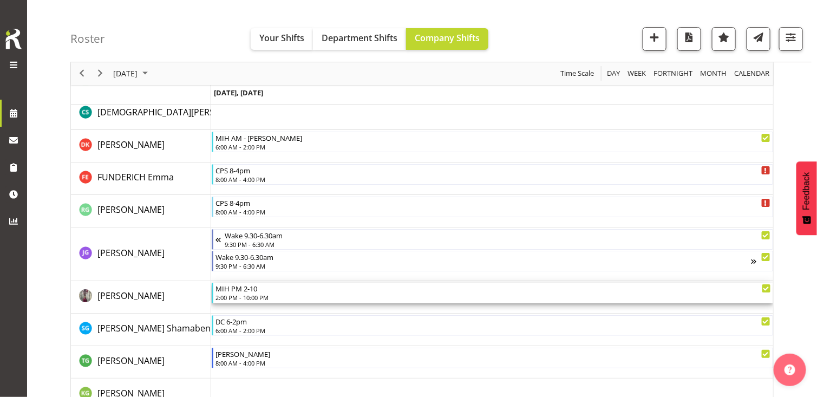
click at [259, 290] on div "MIH PM 2-10" at bounding box center [492, 288] width 555 height 11
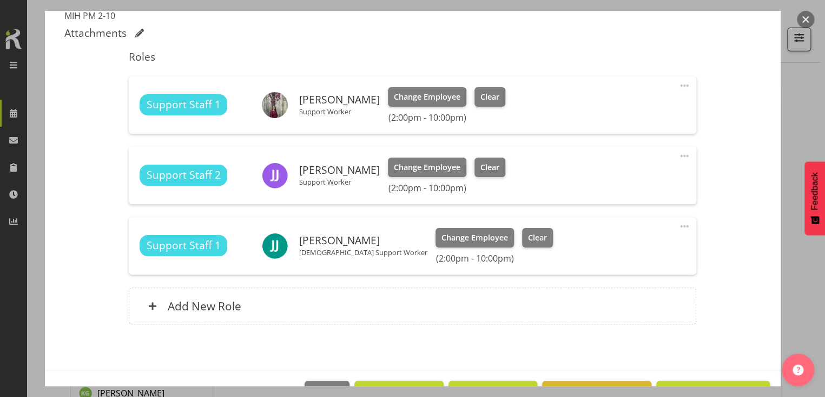
scroll to position [352, 0]
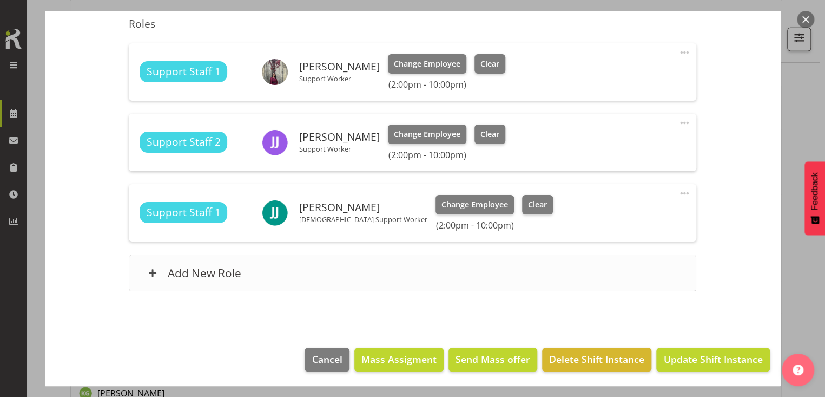
click at [308, 273] on div "Add New Role" at bounding box center [413, 272] width 568 height 37
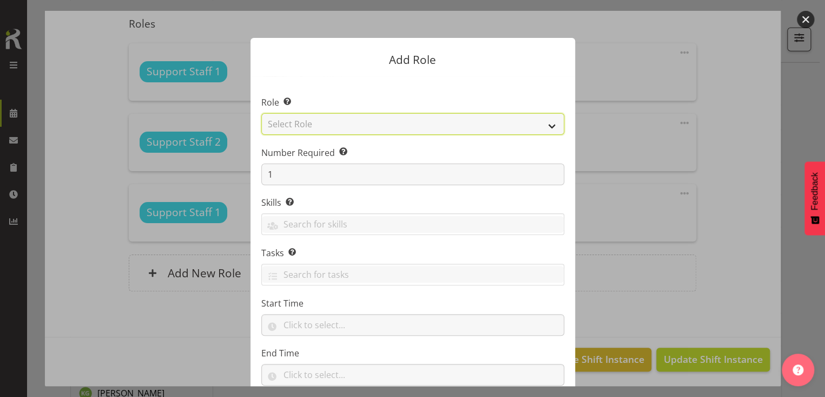
click at [339, 123] on select "Select Role CP House Leader Support Staff Wake" at bounding box center [412, 124] width 303 height 22
select select "1091"
click at [261, 113] on select "Select Role CP House Leader Support Staff Wake" at bounding box center [412, 124] width 303 height 22
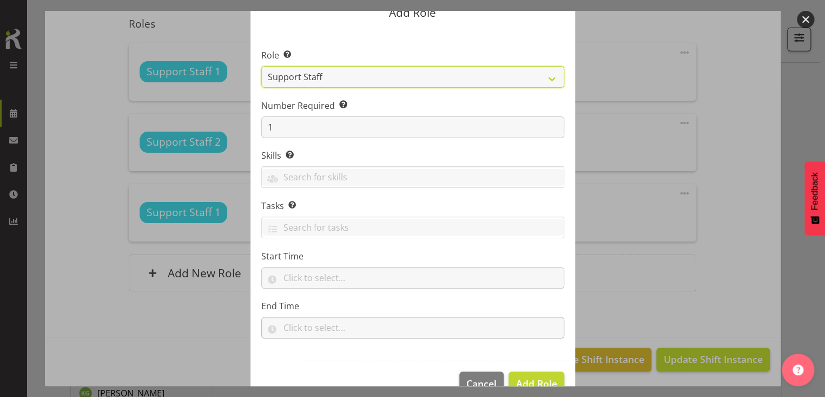
scroll to position [71, 0]
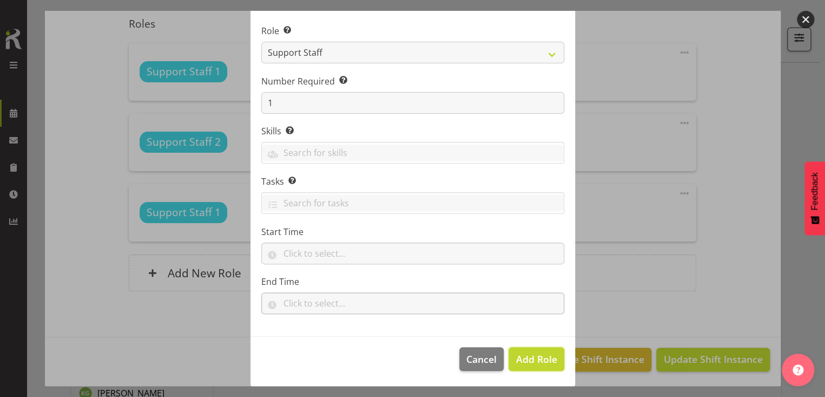
drag, startPoint x: 532, startPoint y: 357, endPoint x: 461, endPoint y: 296, distance: 93.3
click at [528, 353] on span "Add Role" at bounding box center [536, 358] width 41 height 13
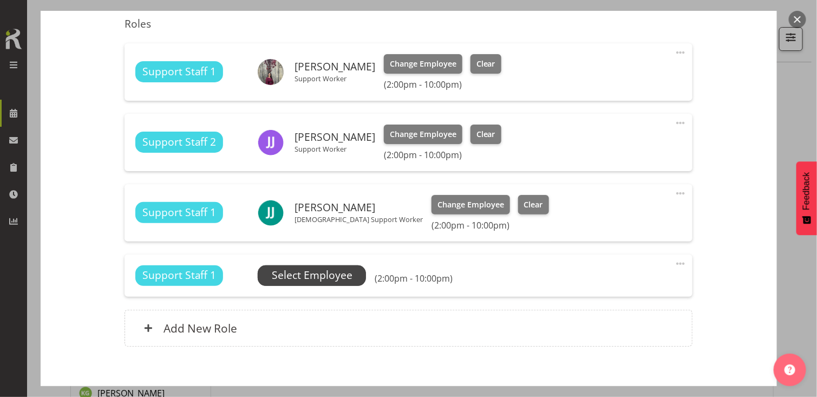
click at [337, 275] on span "Select Employee" at bounding box center [312, 275] width 81 height 16
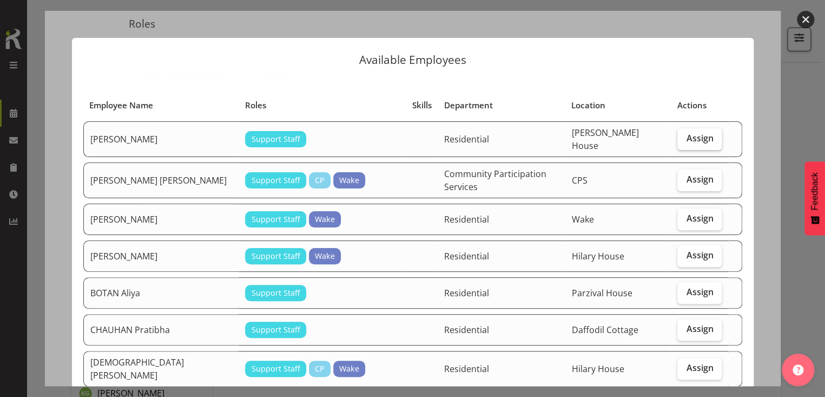
click at [697, 140] on span "Assign" at bounding box center [699, 138] width 27 height 11
click at [685, 140] on input "Assign" at bounding box center [681, 138] width 7 height 7
checkbox input "true"
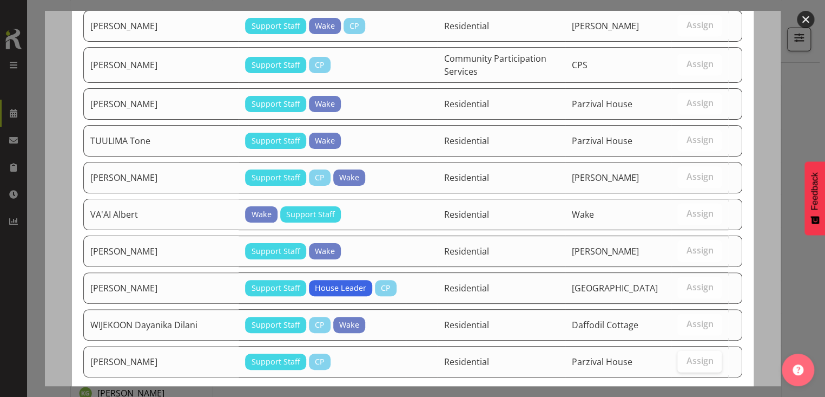
scroll to position [1098, 0]
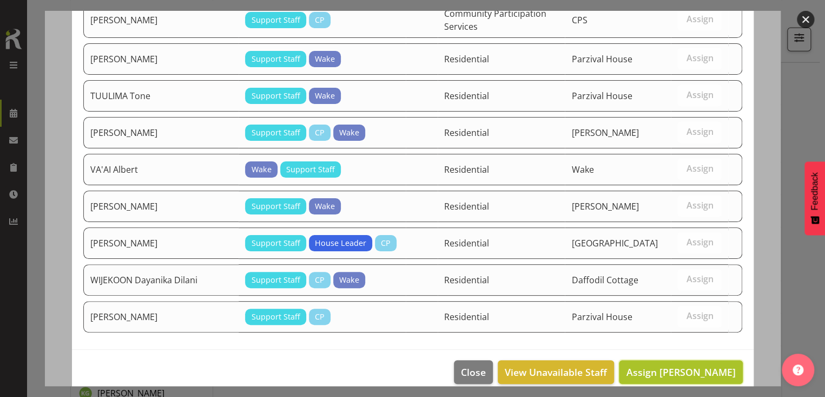
click at [667, 365] on span "Assign [PERSON_NAME]" at bounding box center [680, 371] width 109 height 13
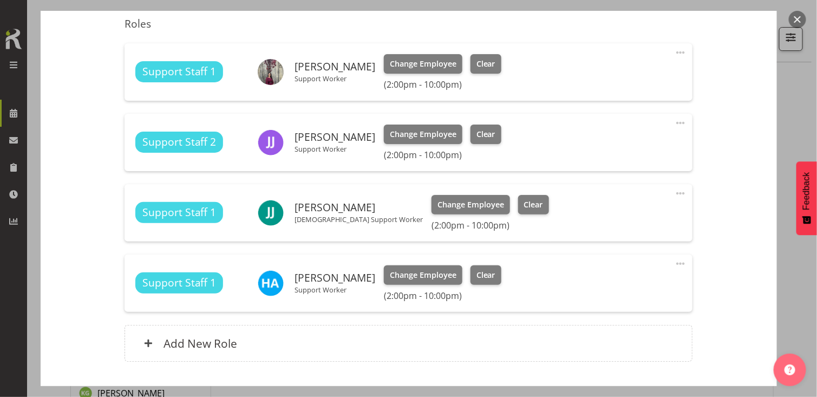
click at [674, 121] on span at bounding box center [680, 122] width 13 height 13
click at [629, 143] on link "Edit" at bounding box center [635, 146] width 104 height 19
select select "8"
select select "2025"
select select "22"
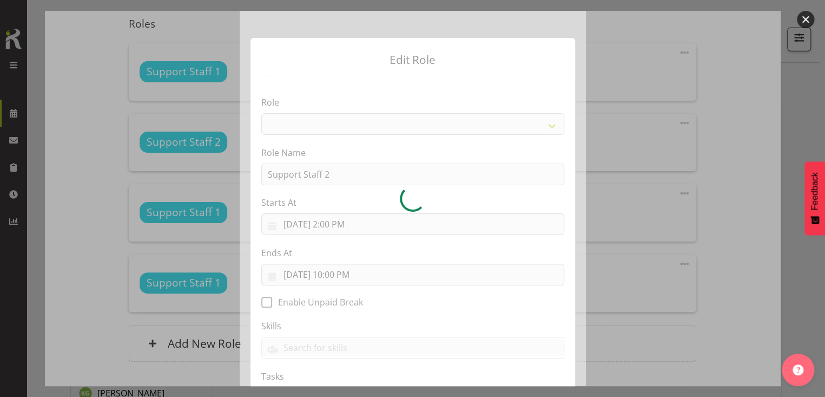
select select "1091"
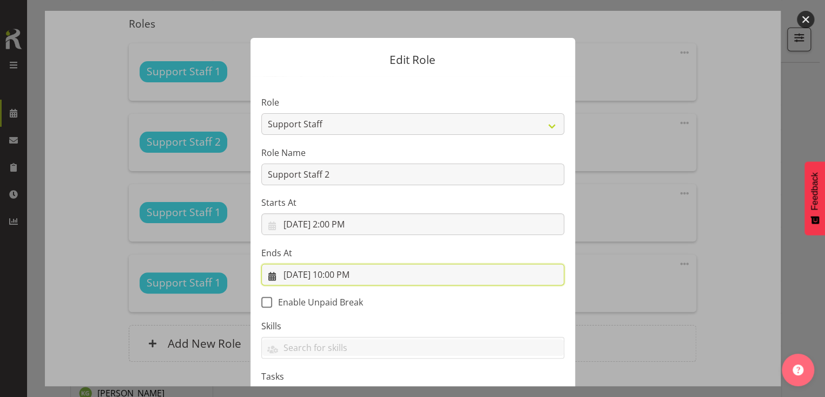
click at [338, 273] on input "[DATE] 10:00 PM" at bounding box center [412, 275] width 303 height 22
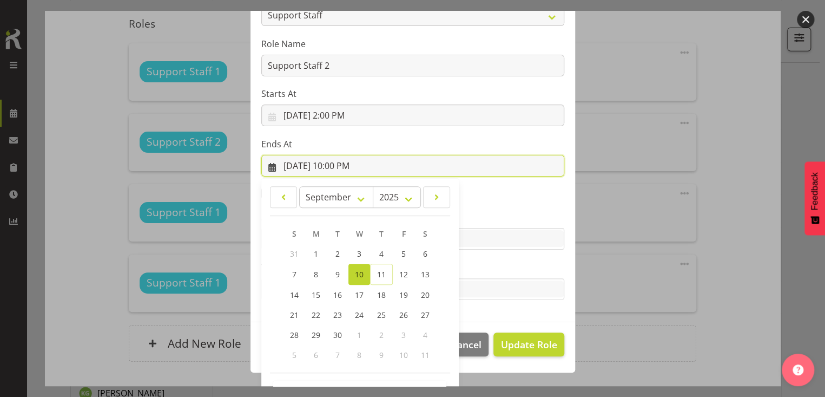
scroll to position [146, 0]
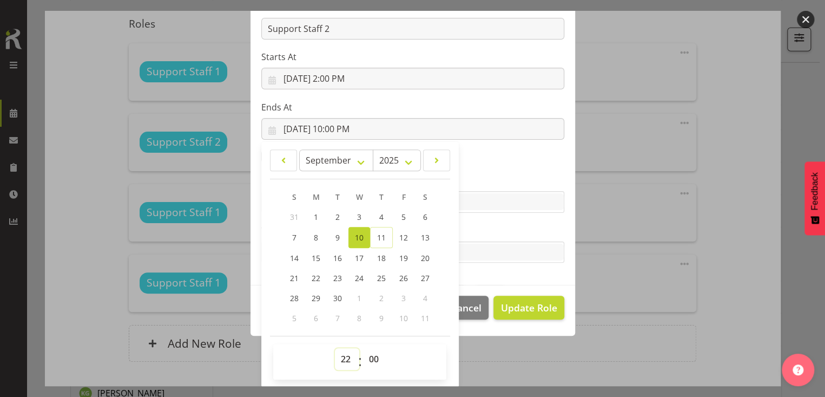
click at [340, 357] on select "00 01 02 03 04 05 06 07 08 09 10 11 12 13 14 15 16 17 18 19 20 21 22 23" at bounding box center [347, 359] width 24 height 22
select select "15"
click at [335, 348] on select "00 01 02 03 04 05 06 07 08 09 10 11 12 13 14 15 16 17 18 19 20 21 22 23" at bounding box center [347, 359] width 24 height 22
type input "[DATE] 3:00 PM"
drag, startPoint x: 477, startPoint y: 227, endPoint x: 529, endPoint y: 322, distance: 108.5
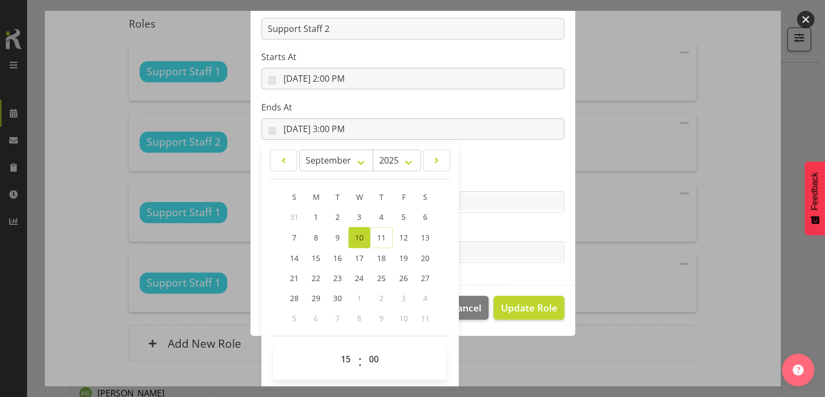
click at [478, 228] on label "Tasks" at bounding box center [412, 230] width 303 height 13
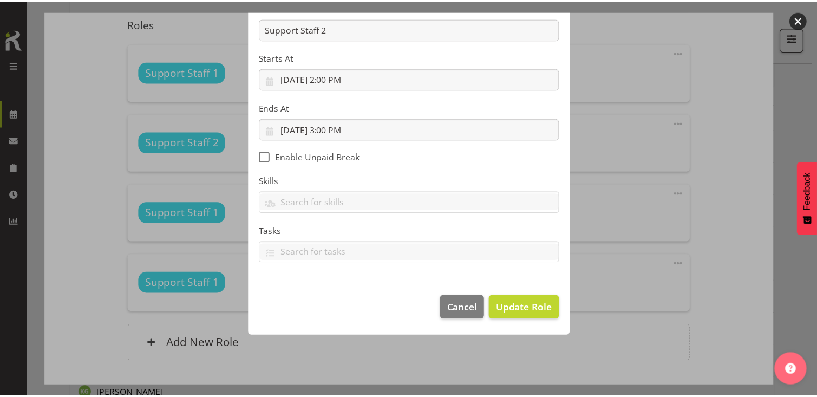
scroll to position [94, 0]
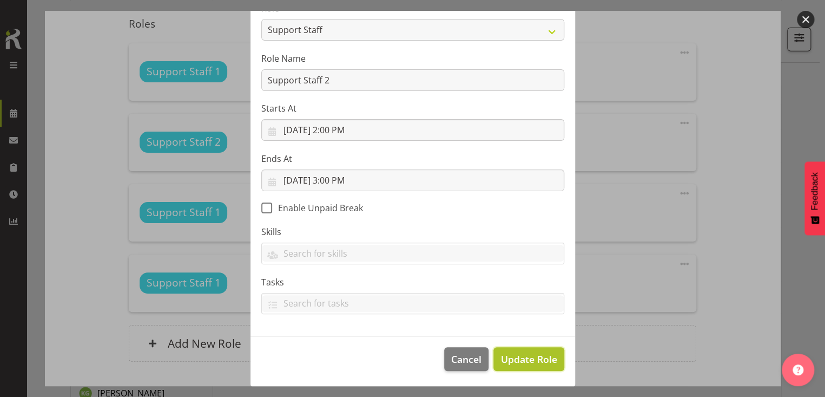
click at [523, 357] on span "Update Role" at bounding box center [529, 359] width 56 height 14
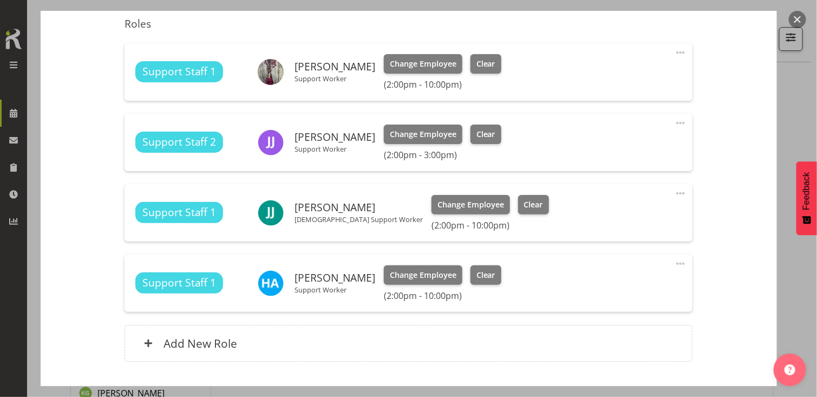
click at [731, 303] on div "Shift Instance Name MIH PM 2-10 Location [PERSON_NAME] Department Residential J…" at bounding box center [408, 70] width 697 height 608
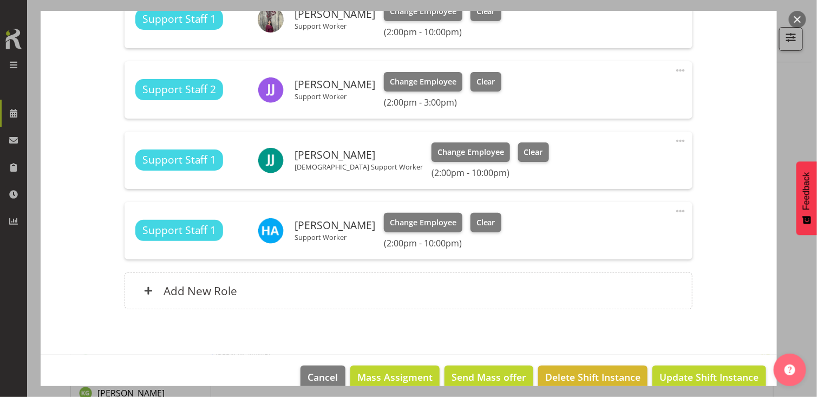
scroll to position [422, 0]
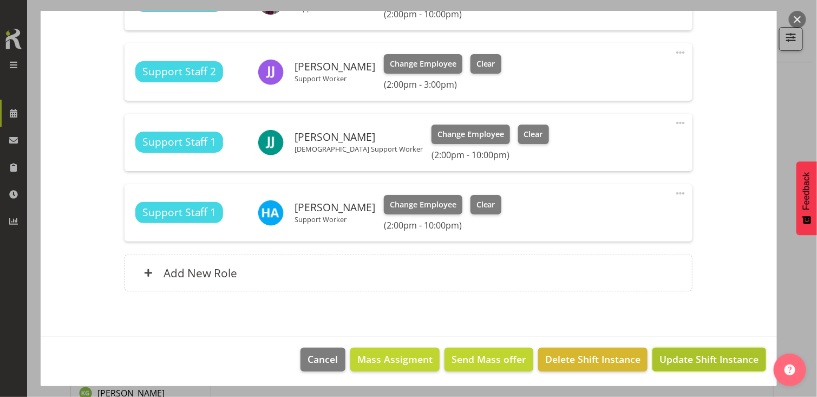
click at [698, 355] on span "Update Shift Instance" at bounding box center [708, 359] width 99 height 14
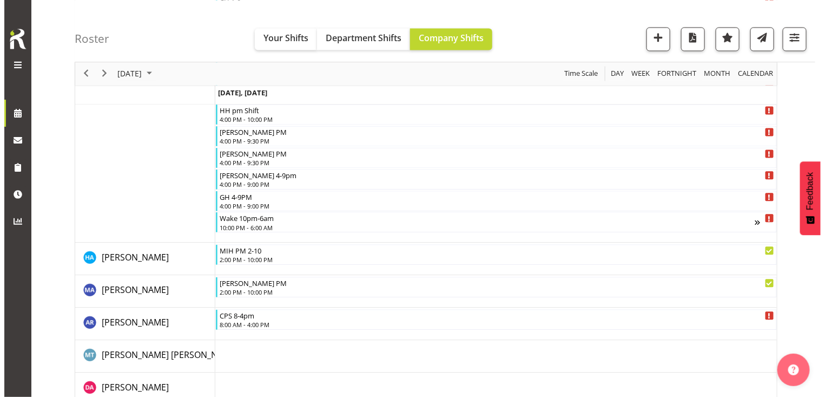
scroll to position [724, 0]
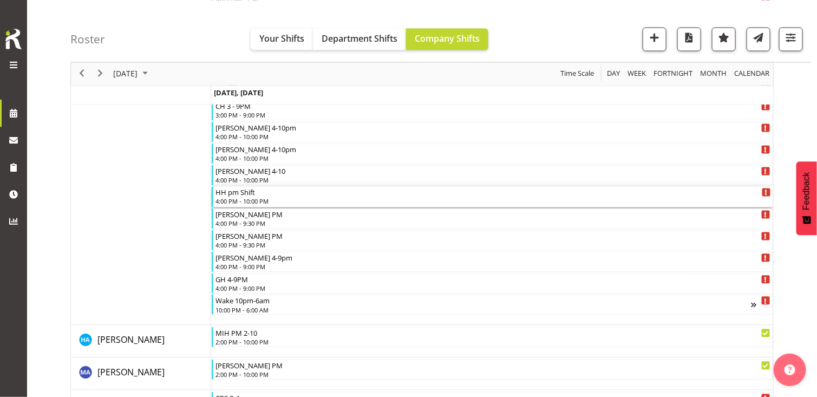
click at [255, 197] on div "4:00 PM - 10:00 PM" at bounding box center [492, 201] width 555 height 9
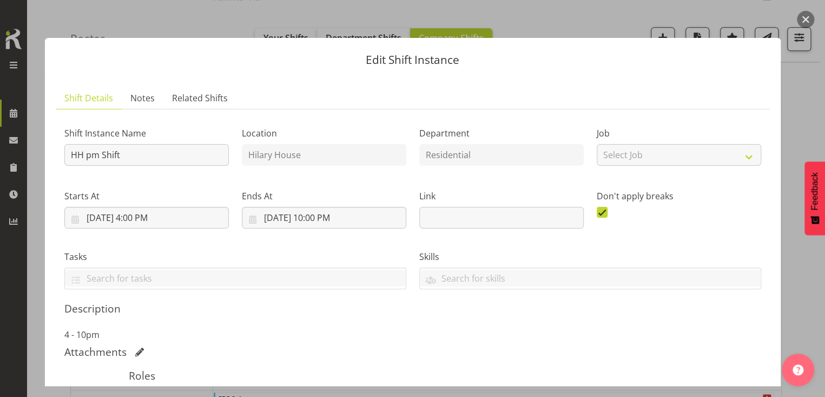
scroll to position [196, 0]
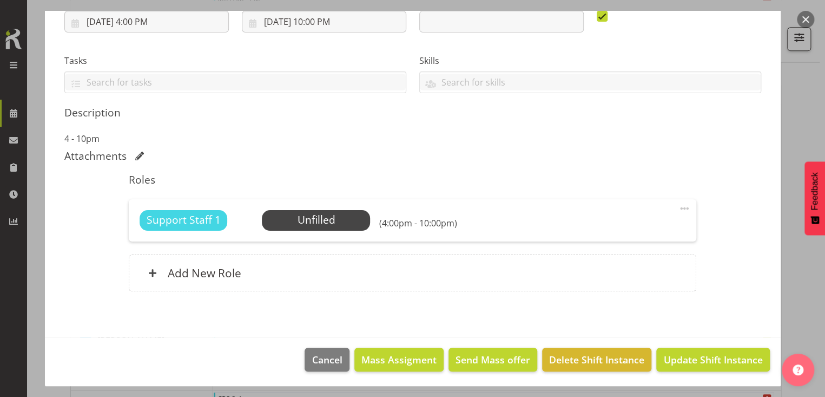
drag, startPoint x: 674, startPoint y: 207, endPoint x: 658, endPoint y: 213, distance: 18.0
click at [678, 207] on span at bounding box center [684, 208] width 13 height 13
click at [614, 225] on link "Edit" at bounding box center [639, 231] width 104 height 19
select select "8"
select select "2025"
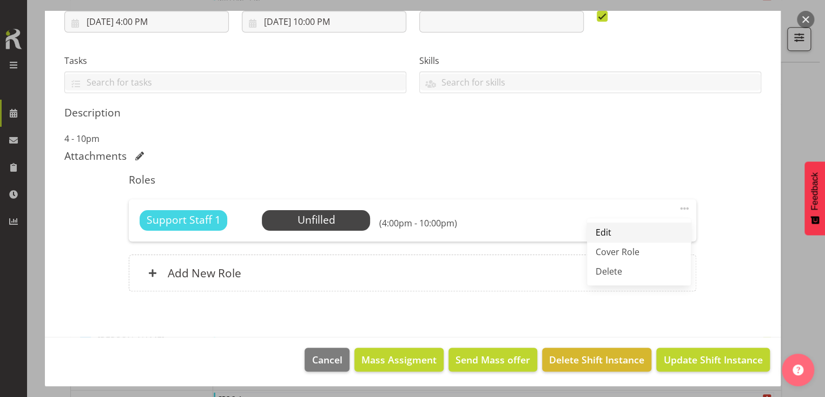
select select "16"
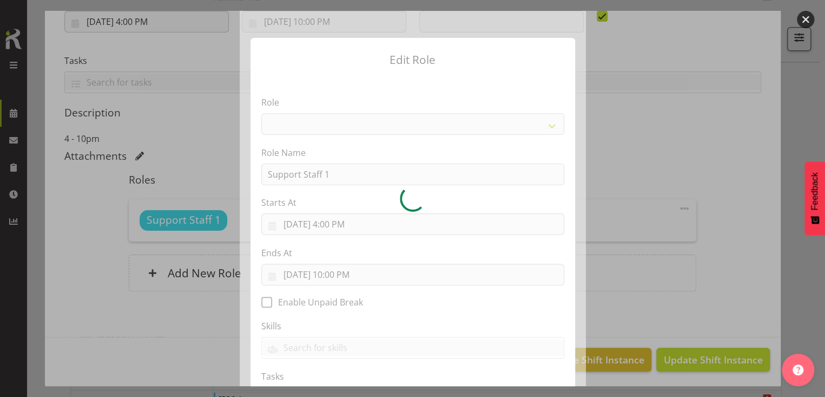
select select "1091"
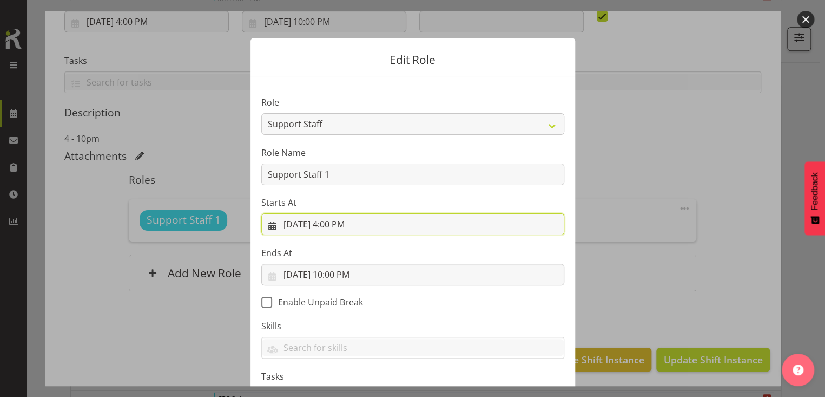
click at [343, 224] on input "[DATE] 4:00 PM" at bounding box center [412, 224] width 303 height 22
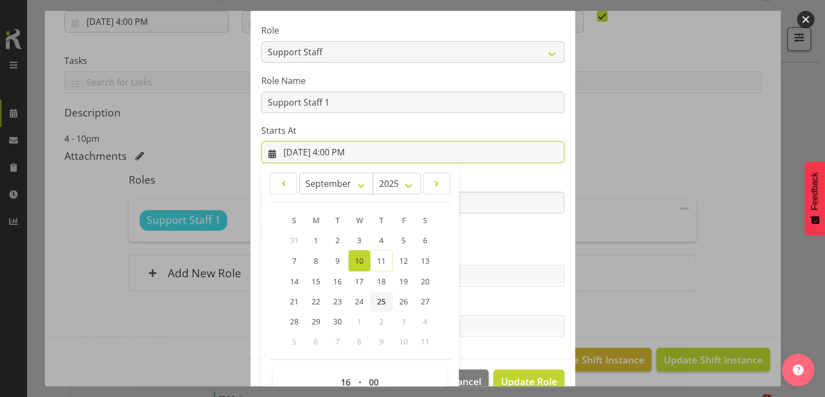
scroll to position [95, 0]
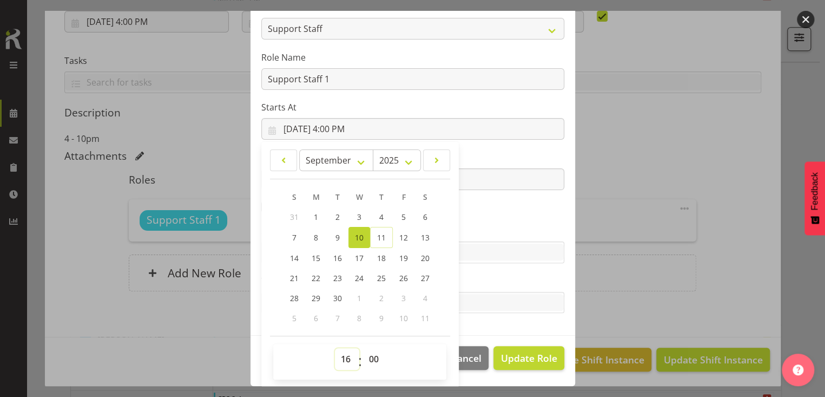
click at [342, 355] on select "00 01 02 03 04 05 06 07 08 09 10 11 12 13 14 15 16 17 18 19 20 21 22 23" at bounding box center [347, 359] width 24 height 22
select select "15"
click at [335, 348] on select "00 01 02 03 04 05 06 07 08 09 10 11 12 13 14 15 16 17 18 19 20 21 22 23" at bounding box center [347, 359] width 24 height 22
type input "[DATE] 3:00 PM"
click at [483, 228] on label "Skills" at bounding box center [412, 230] width 303 height 13
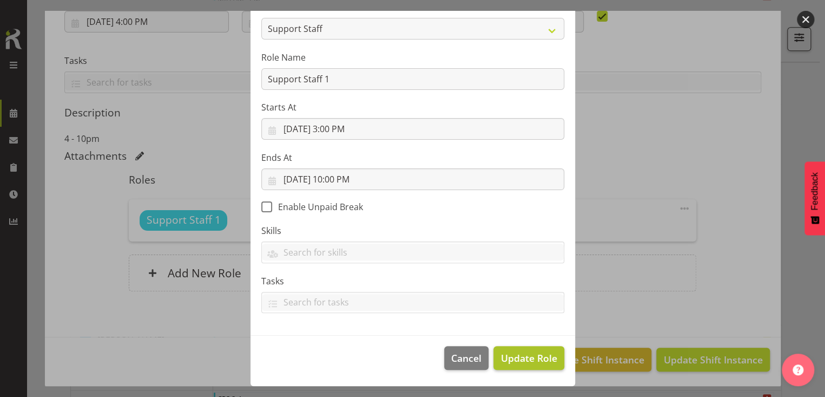
scroll to position [94, 0]
click at [520, 359] on span "Update Role" at bounding box center [529, 359] width 56 height 14
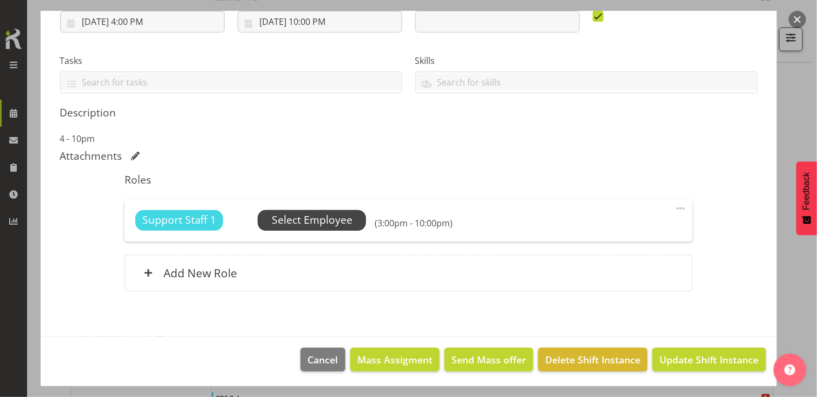
click at [318, 220] on span "Select Employee" at bounding box center [312, 220] width 81 height 16
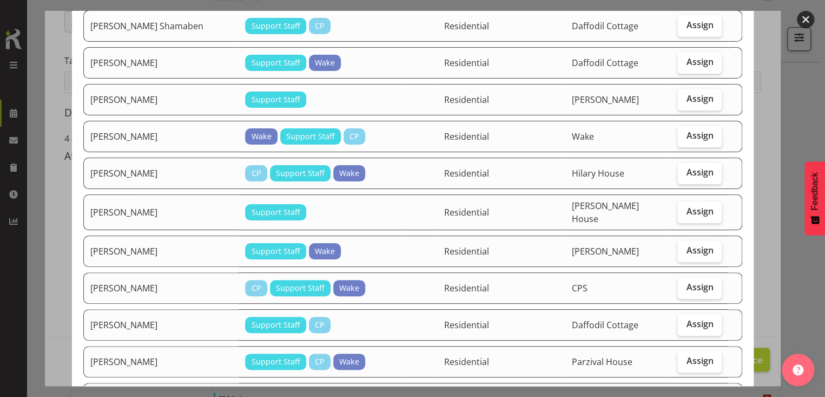
scroll to position [379, 0]
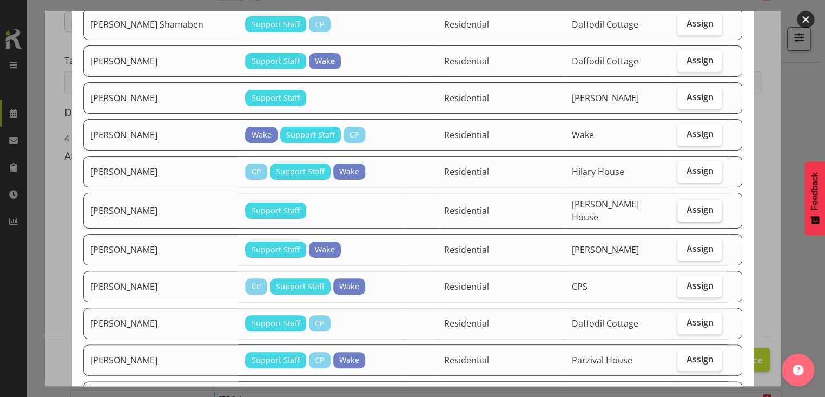
click at [687, 205] on span "Assign" at bounding box center [699, 209] width 27 height 11
click at [685, 206] on input "Assign" at bounding box center [681, 209] width 7 height 7
checkbox input "true"
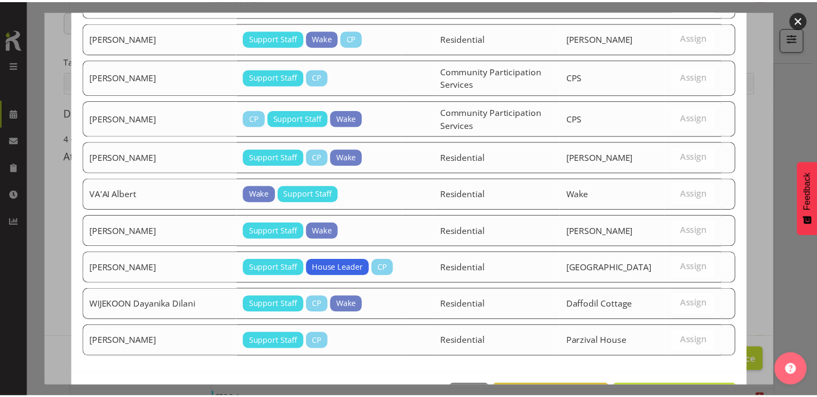
scroll to position [1029, 0]
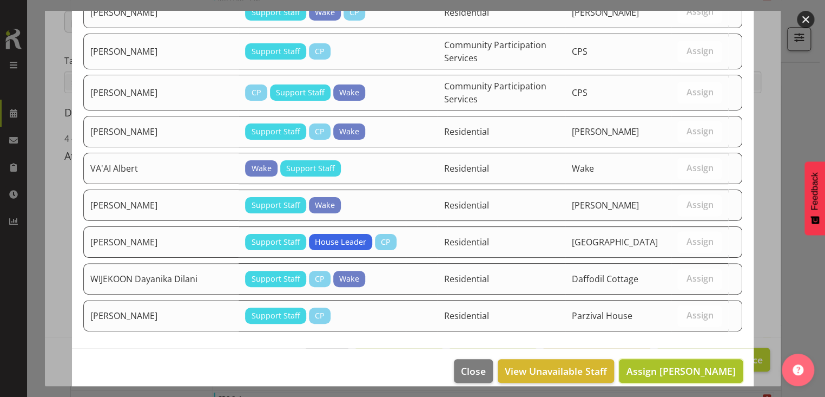
click at [673, 364] on span "Assign [PERSON_NAME]" at bounding box center [680, 370] width 109 height 13
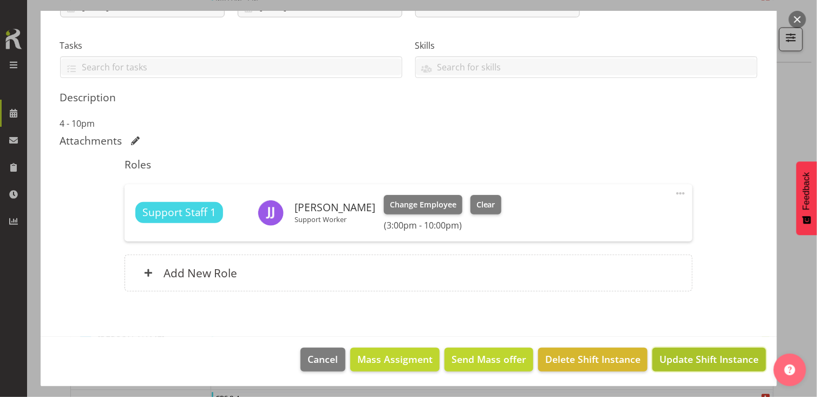
click at [684, 357] on span "Update Shift Instance" at bounding box center [708, 359] width 99 height 14
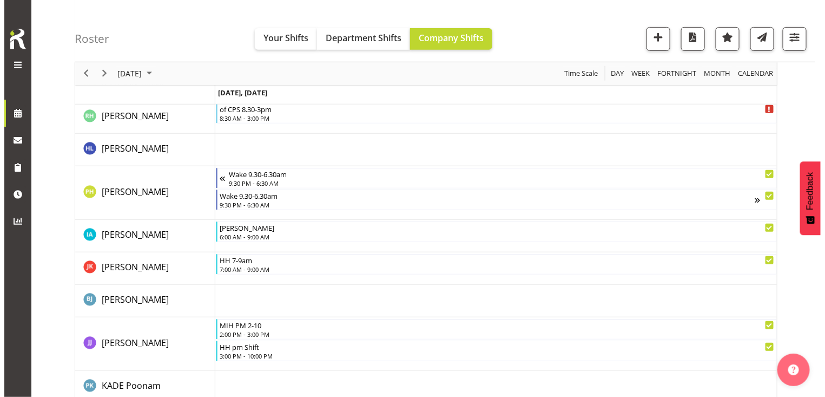
scroll to position [1697, 0]
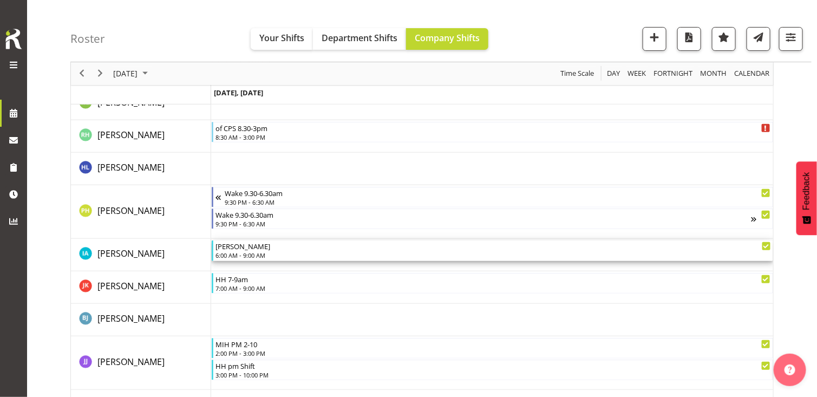
click at [254, 254] on div "6:00 AM - 9:00 AM" at bounding box center [492, 255] width 555 height 9
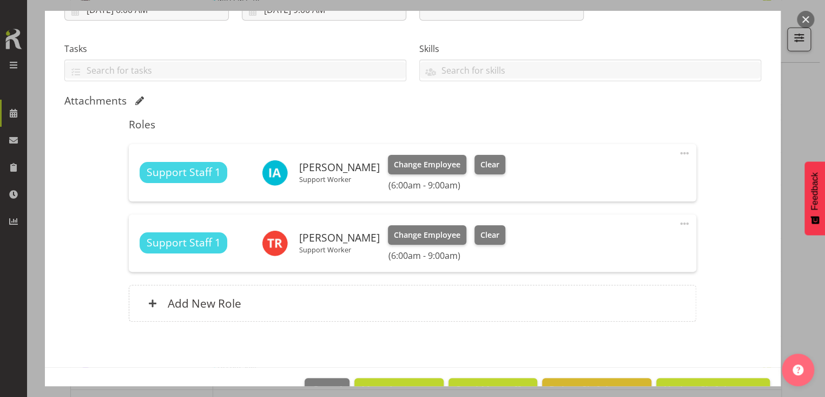
scroll to position [238, 0]
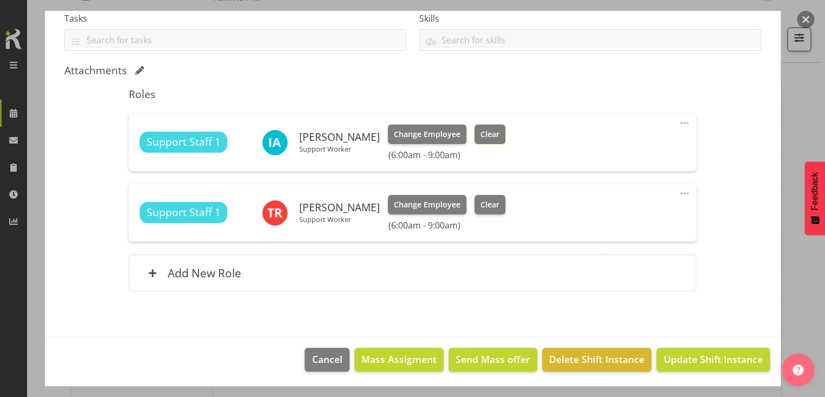
drag, startPoint x: 481, startPoint y: 137, endPoint x: 496, endPoint y: 150, distance: 20.7
click at [482, 137] on span "Clear" at bounding box center [490, 134] width 19 height 12
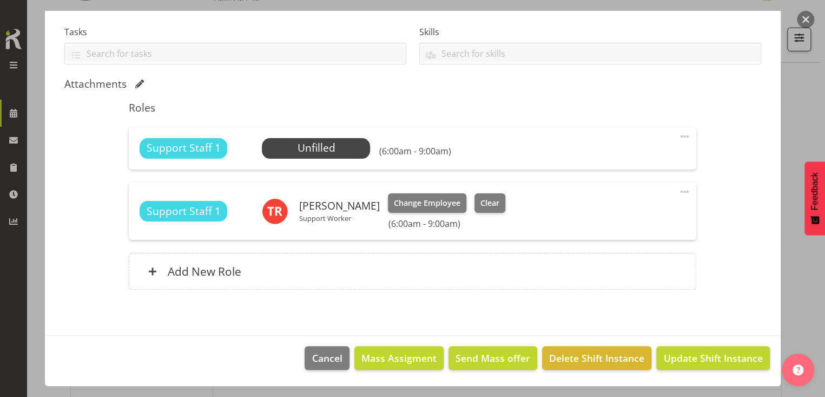
scroll to position [223, 0]
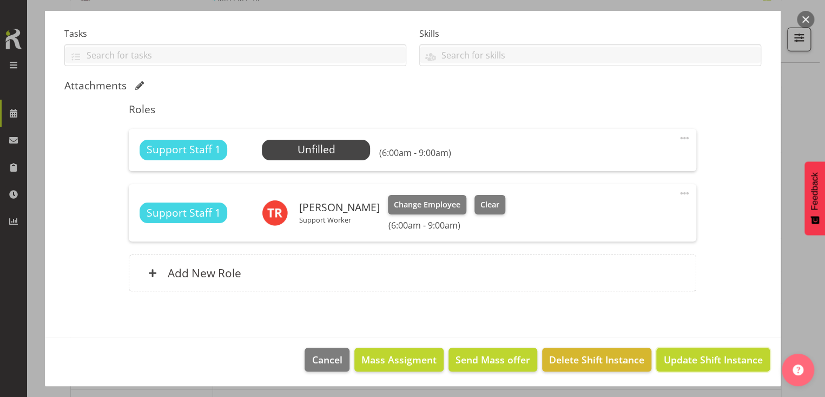
click at [717, 357] on span "Update Shift Instance" at bounding box center [713, 359] width 99 height 14
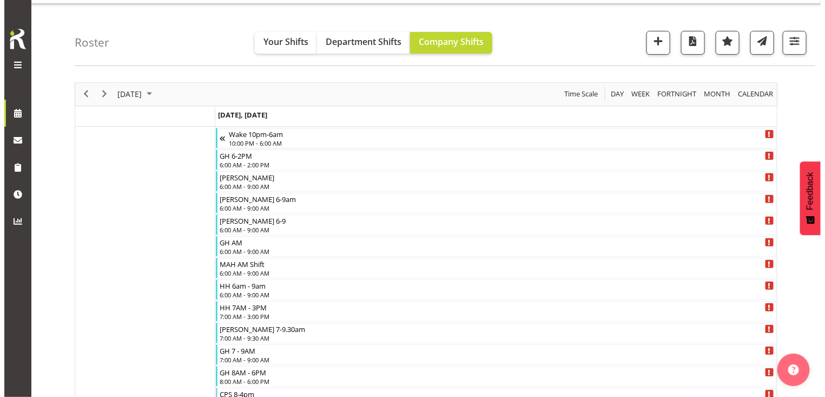
scroll to position [0, 0]
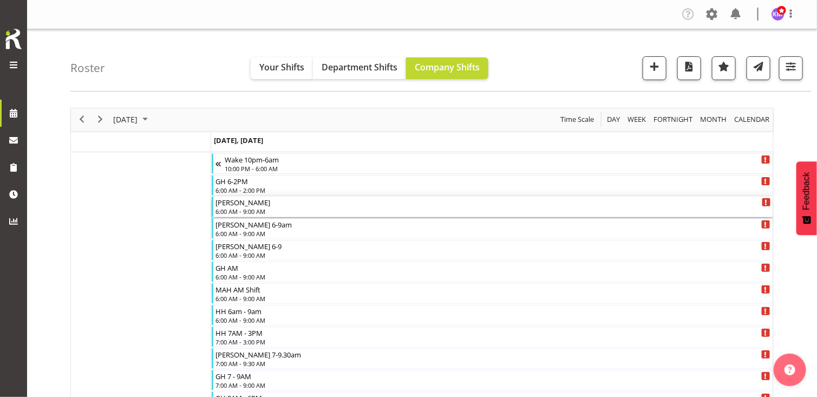
click at [259, 207] on div "6:00 AM - 9:00 AM" at bounding box center [492, 211] width 555 height 9
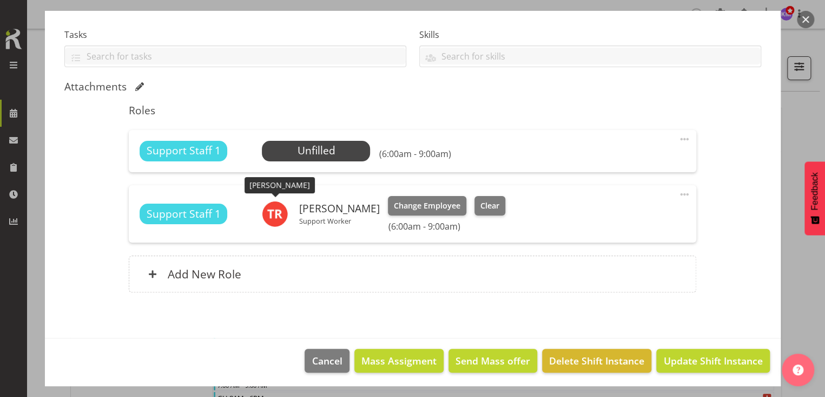
scroll to position [223, 0]
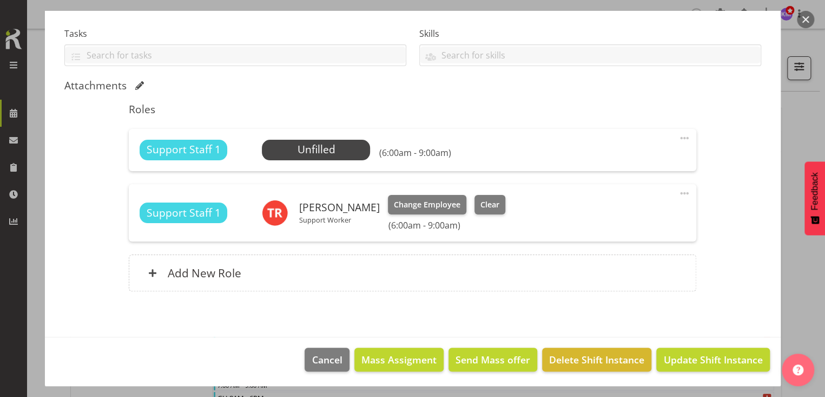
click at [678, 136] on span at bounding box center [684, 138] width 13 height 13
click at [609, 159] on link "Edit" at bounding box center [639, 161] width 104 height 19
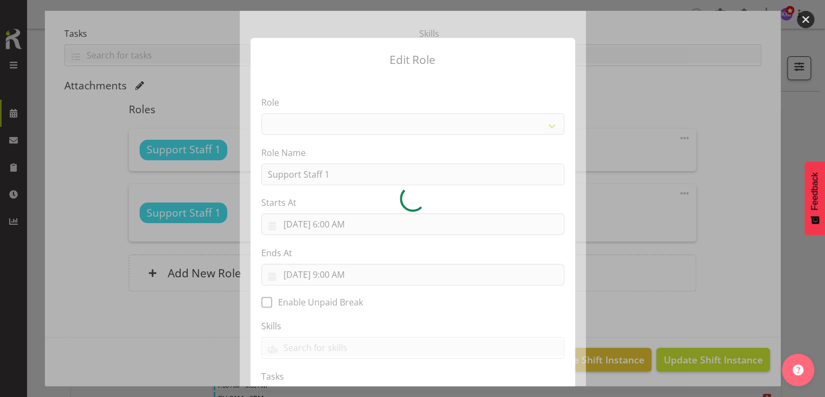
select select "1091"
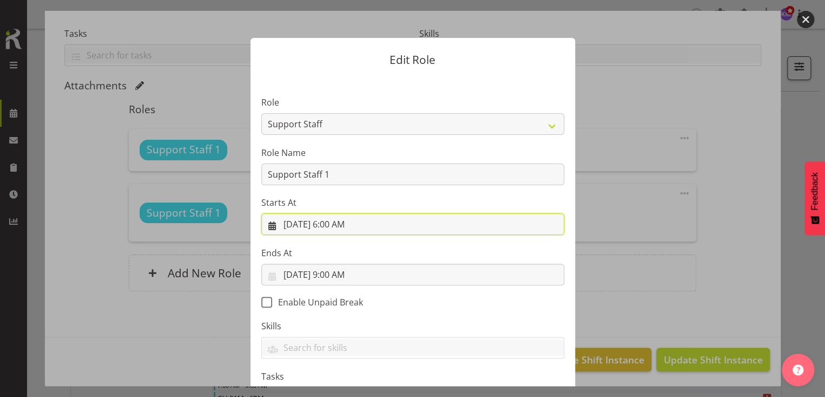
click at [337, 227] on input "[DATE] 6:00 AM" at bounding box center [412, 224] width 303 height 22
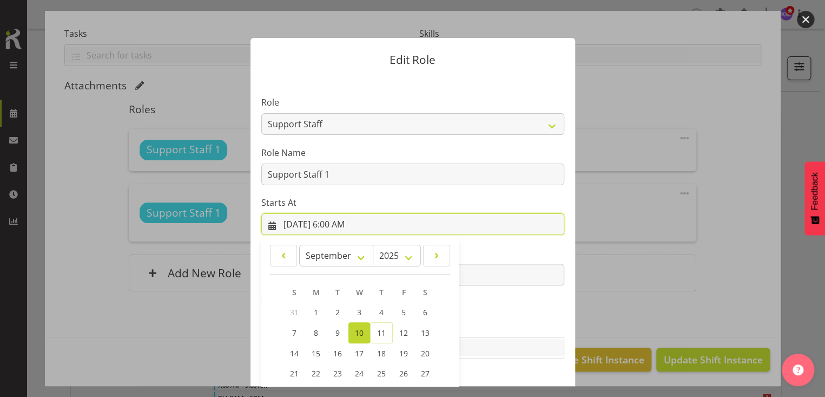
scroll to position [95, 0]
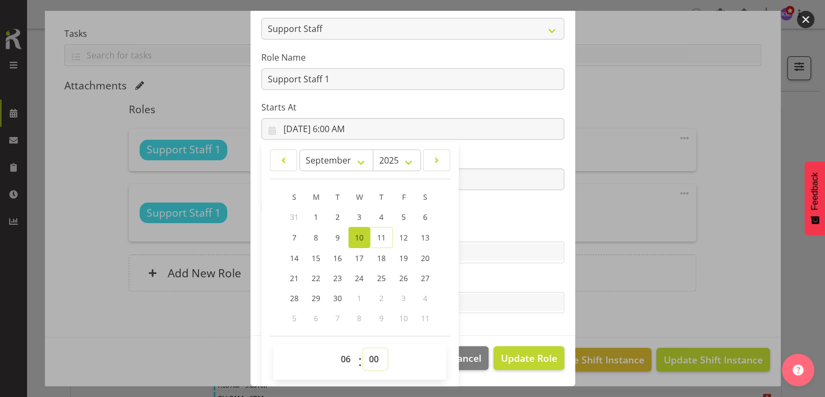
click at [369, 352] on select "00 01 02 03 04 05 06 07 08 09 10 11 12 13 14 15 16 17 18 19 20 21 22 23 24 25 2…" at bounding box center [375, 359] width 24 height 22
select select "30"
click at [363, 348] on select "00 01 02 03 04 05 06 07 08 09 10 11 12 13 14 15 16 17 18 19 20 21 22 23 24 25 2…" at bounding box center [375, 359] width 24 height 22
type input "[DATE] 6:30 AM"
click at [483, 222] on section "Role CP House Leader Support Staff Wake Role Name Support Staff 1 Starts At [DA…" at bounding box center [413, 158] width 325 height 354
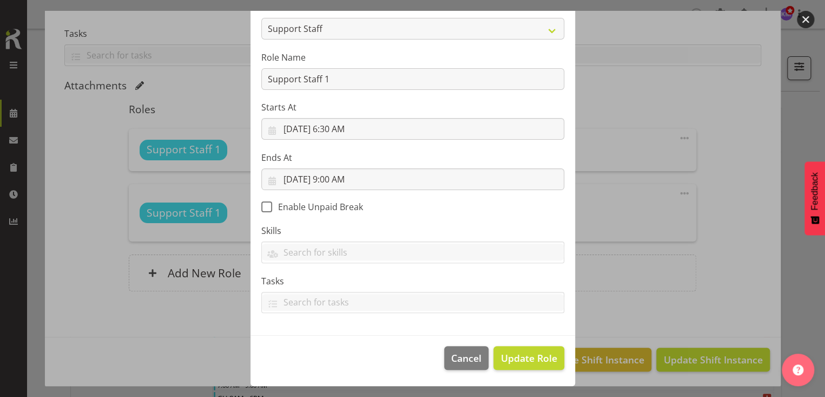
scroll to position [94, 0]
click at [522, 358] on span "Update Role" at bounding box center [529, 359] width 56 height 14
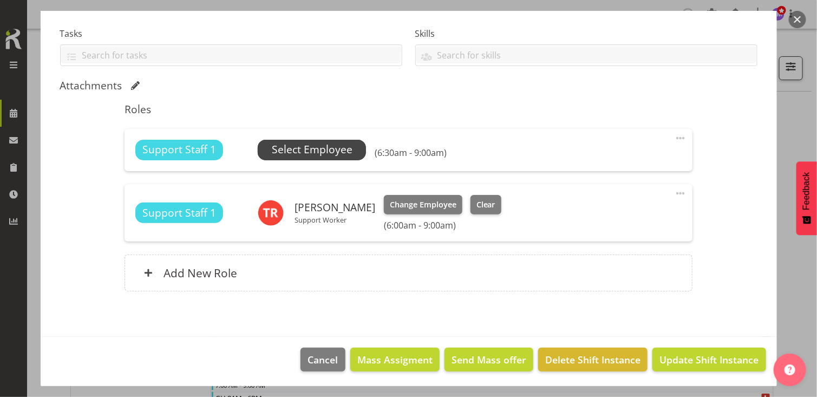
click at [318, 150] on span "Select Employee" at bounding box center [312, 150] width 81 height 16
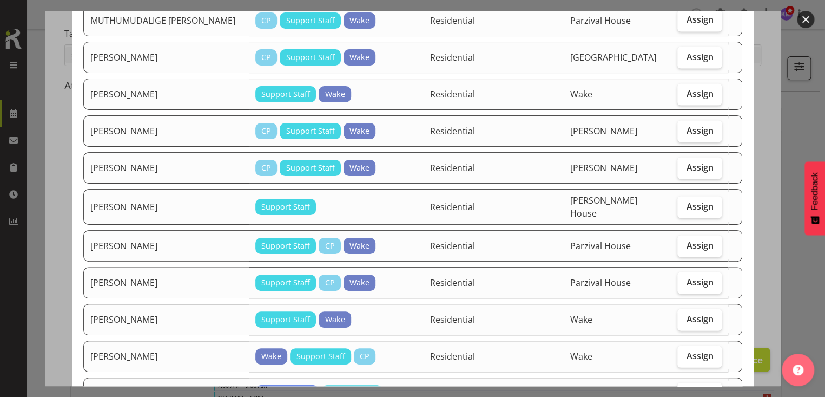
scroll to position [1083, 0]
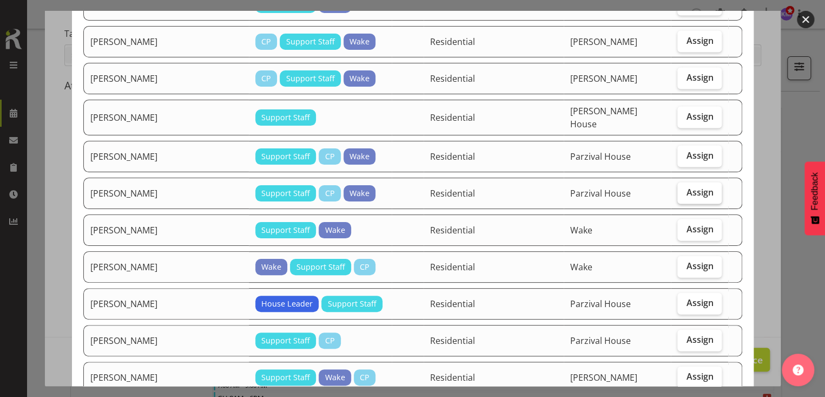
click at [688, 187] on span "Assign" at bounding box center [699, 192] width 27 height 11
click at [685, 189] on input "Assign" at bounding box center [681, 192] width 7 height 7
checkbox input "true"
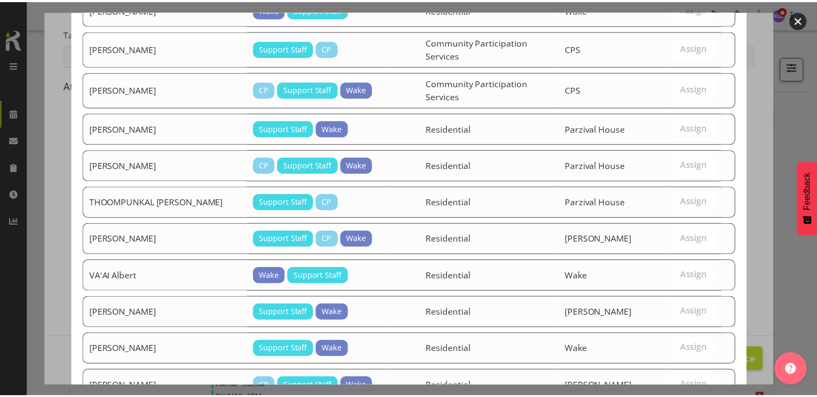
scroll to position [1539, 0]
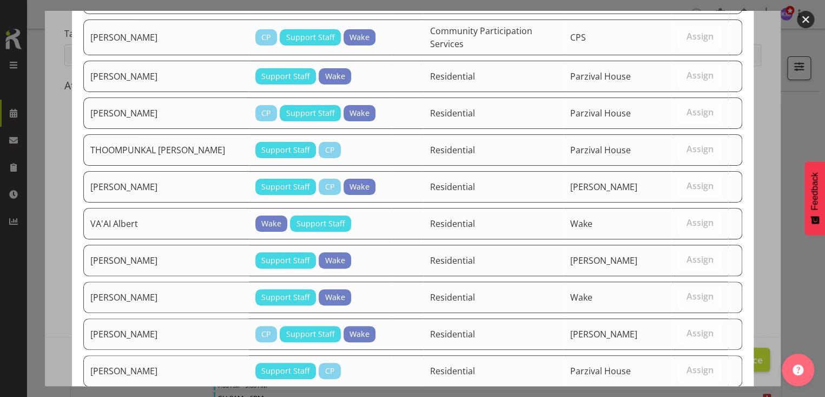
drag, startPoint x: 674, startPoint y: 356, endPoint x: 678, endPoint y: 350, distance: 6.9
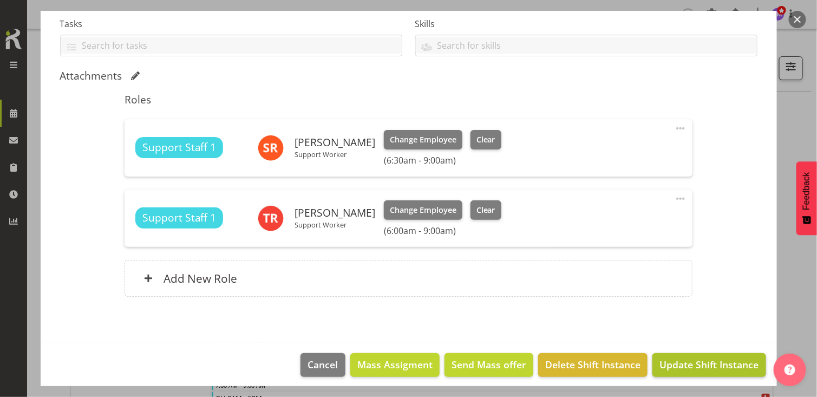
scroll to position [238, 0]
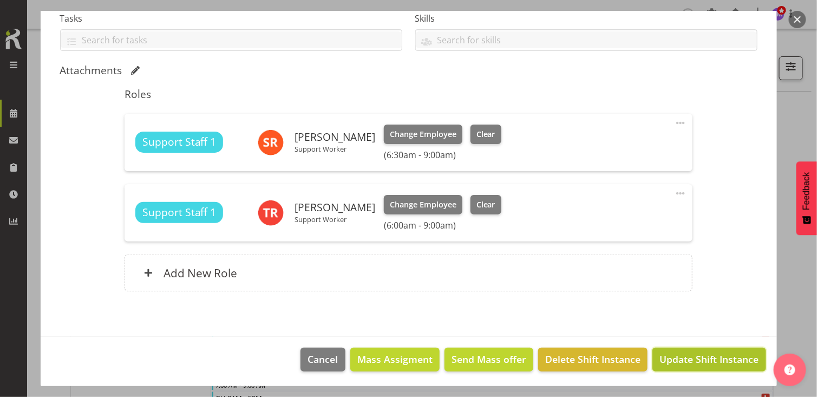
click at [697, 357] on span "Update Shift Instance" at bounding box center [708, 359] width 99 height 14
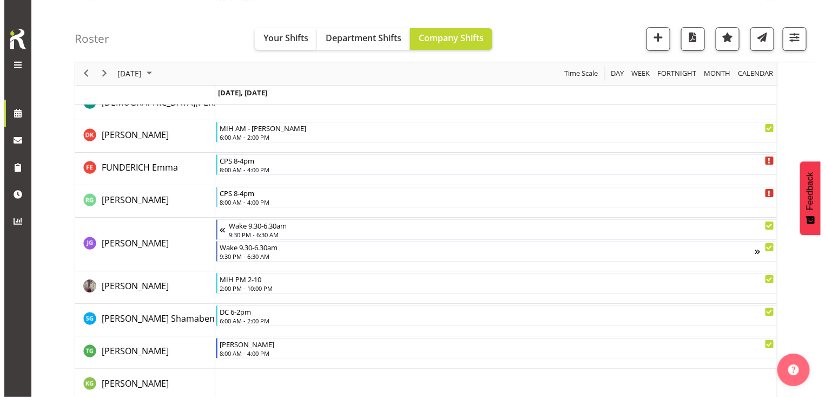
scroll to position [1516, 0]
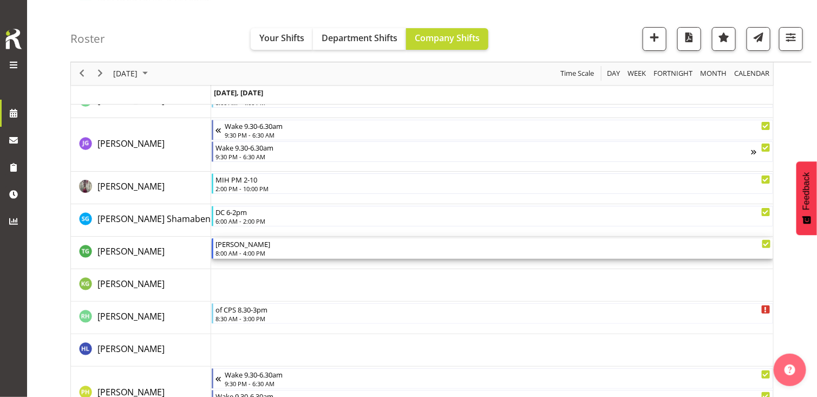
click at [262, 250] on div "8:00 AM - 4:00 PM" at bounding box center [492, 252] width 555 height 9
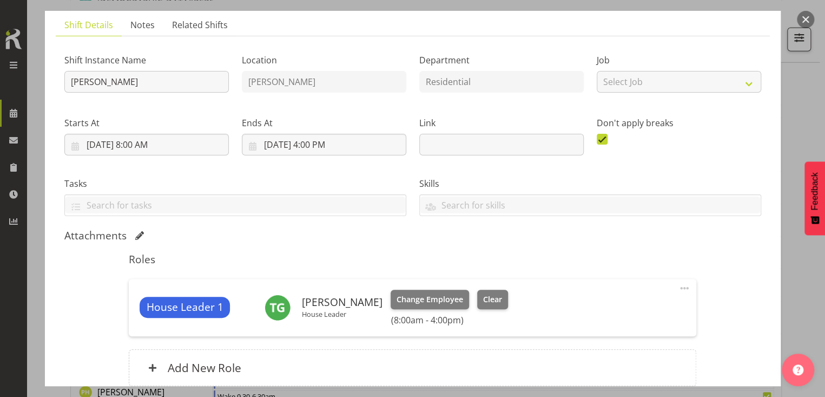
scroll to position [168, 0]
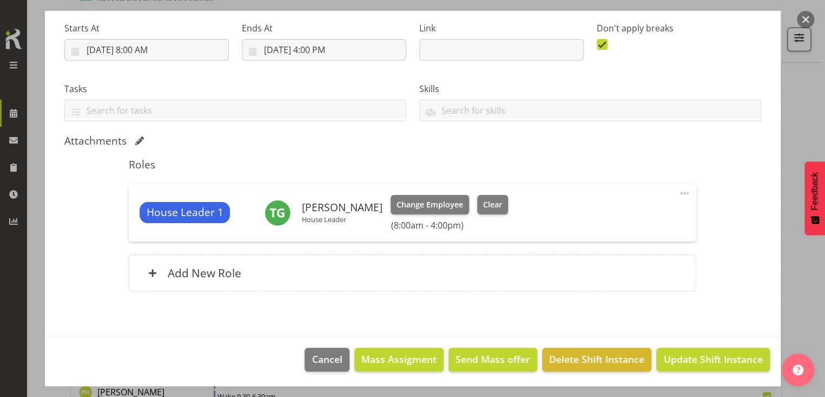
click at [678, 191] on span at bounding box center [684, 193] width 13 height 13
click at [599, 214] on link "Edit" at bounding box center [639, 216] width 104 height 19
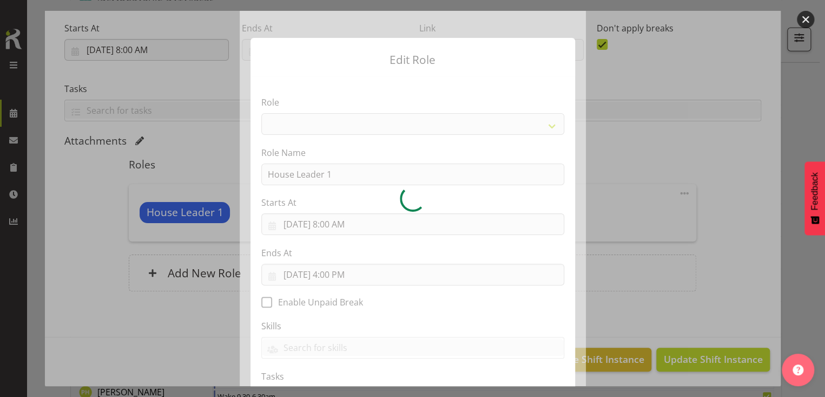
select select "1092"
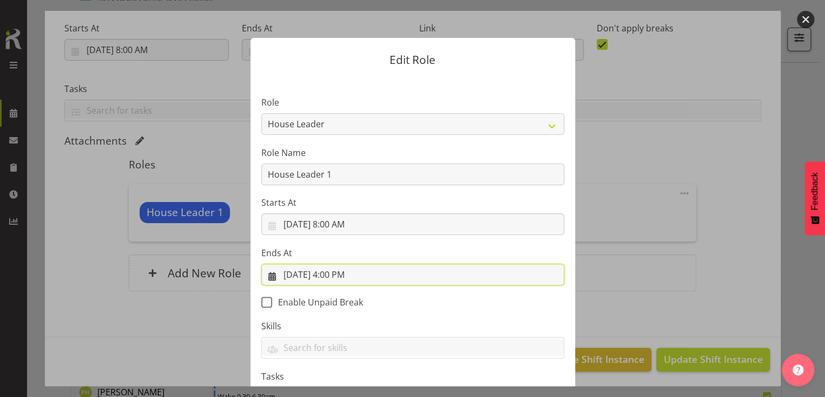
click at [345, 276] on input "[DATE] 4:00 PM" at bounding box center [412, 275] width 303 height 22
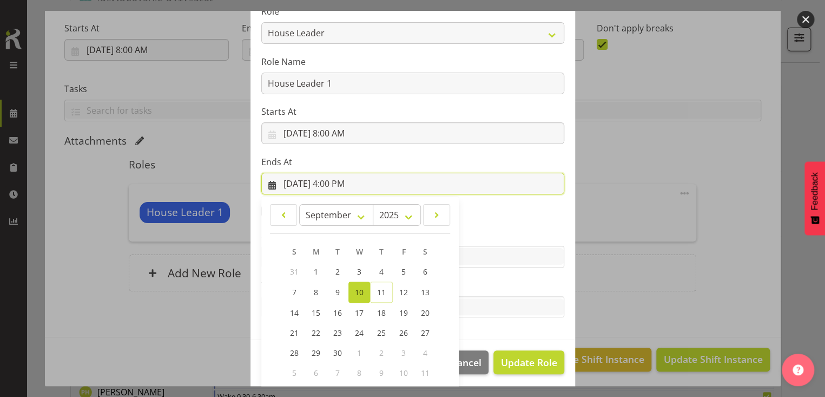
scroll to position [146, 0]
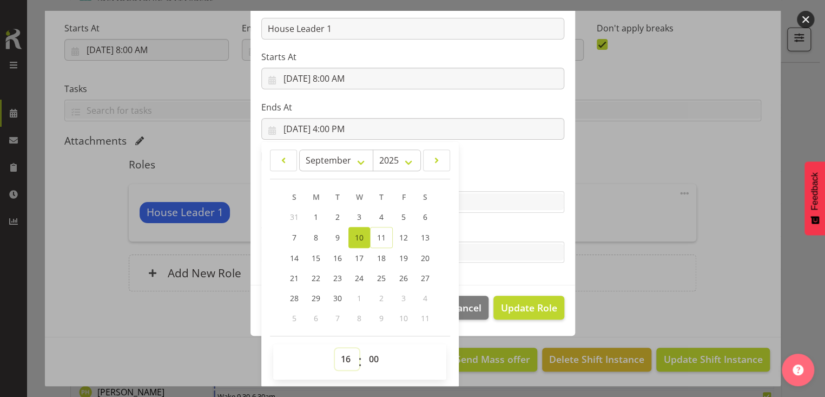
drag, startPoint x: 343, startPoint y: 354, endPoint x: 343, endPoint y: 348, distance: 6.0
click at [343, 352] on select "00 01 02 03 04 05 06 07 08 09 10 11 12 13 14 15 16 17 18 19 20 21 22 23" at bounding box center [347, 359] width 24 height 22
select select "18"
click at [335, 348] on select "00 01 02 03 04 05 06 07 08 09 10 11 12 13 14 15 16 17 18 19 20 21 22 23" at bounding box center [347, 359] width 24 height 22
type input "[DATE] 6:00 PM"
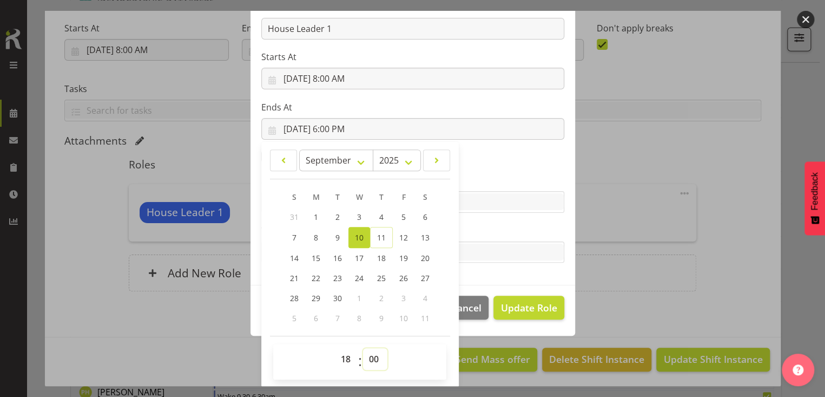
click at [367, 354] on select "00 01 02 03 04 05 06 07 08 09 10 11 12 13 14 15 16 17 18 19 20 21 22 23 24 25 2…" at bounding box center [375, 359] width 24 height 22
click at [373, 350] on select "00 01 02 03 04 05 06 07 08 09 10 11 12 13 14 15 16 17 18 19 20 21 22 23 24 25 2…" at bounding box center [375, 359] width 24 height 22
select select "45"
click at [363, 348] on select "00 01 02 03 04 05 06 07 08 09 10 11 12 13 14 15 16 17 18 19 20 21 22 23 24 25 2…" at bounding box center [375, 359] width 24 height 22
type input "[DATE] 6:45 PM"
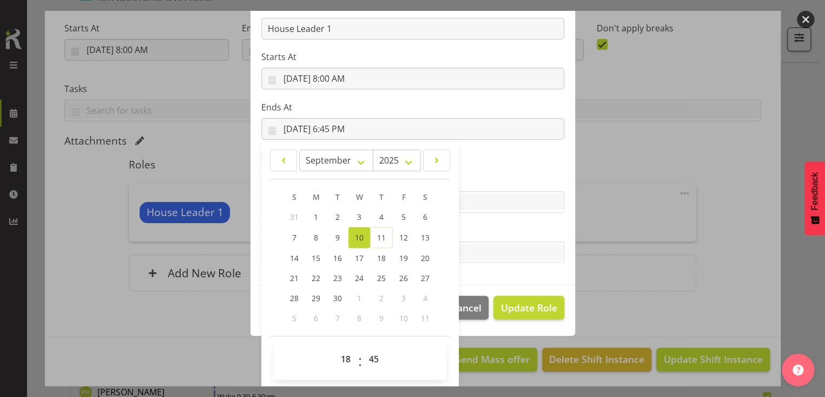
drag, startPoint x: 472, startPoint y: 227, endPoint x: 522, endPoint y: 303, distance: 91.1
click at [473, 227] on label "Tasks" at bounding box center [412, 230] width 303 height 13
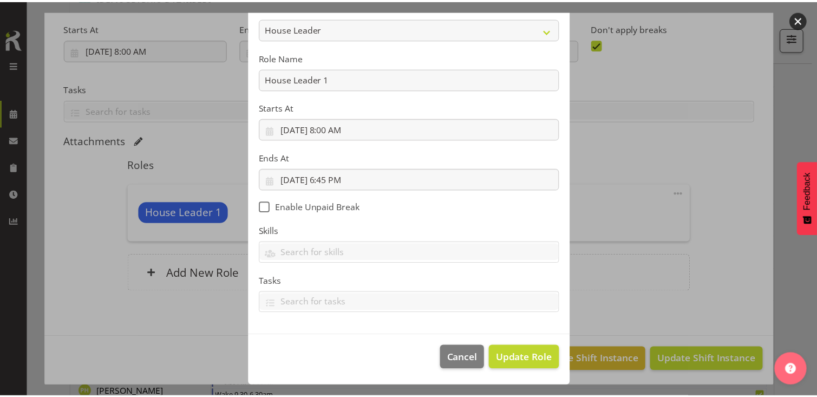
scroll to position [94, 0]
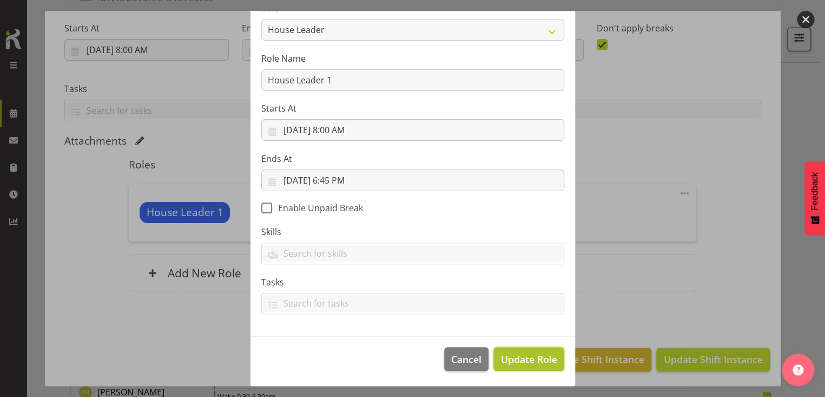
click at [529, 359] on span "Update Role" at bounding box center [529, 359] width 56 height 14
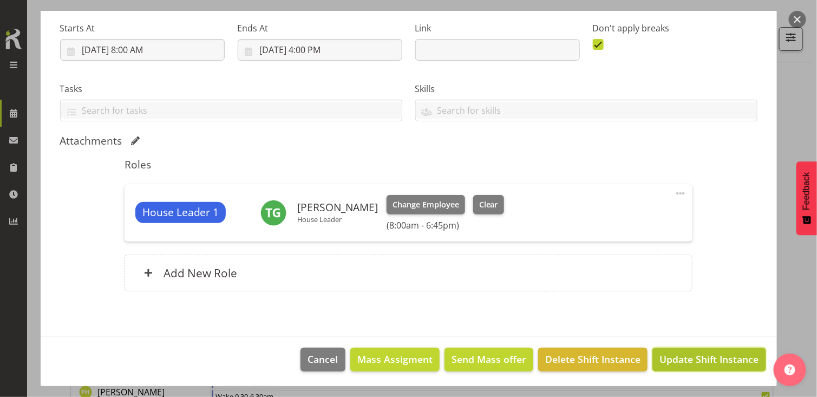
click at [684, 355] on span "Update Shift Instance" at bounding box center [708, 359] width 99 height 14
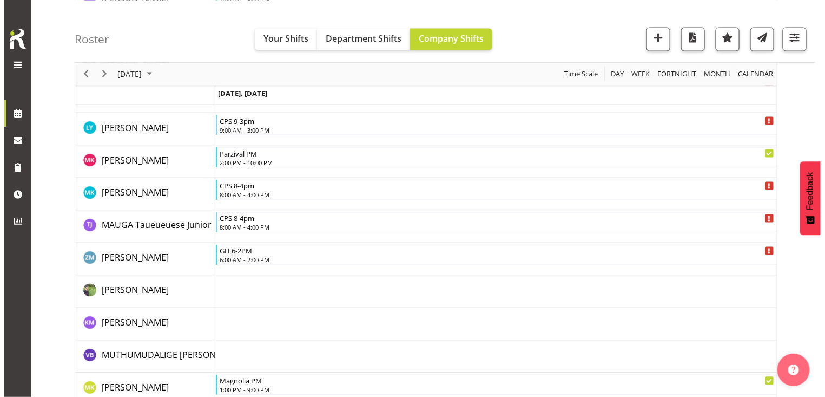
scroll to position [2382, 0]
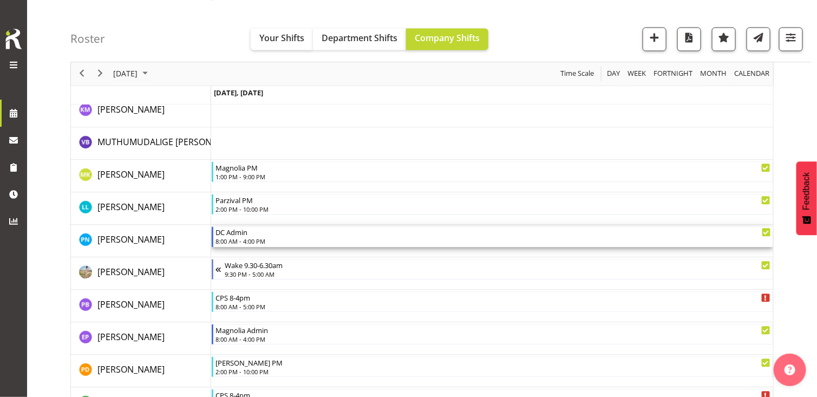
click at [261, 236] on div "DC Admin 8:00 AM - 4:00 PM" at bounding box center [492, 236] width 555 height 21
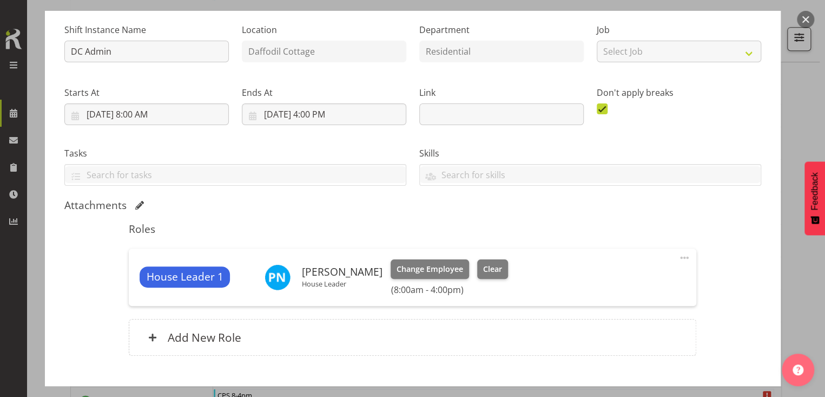
scroll to position [168, 0]
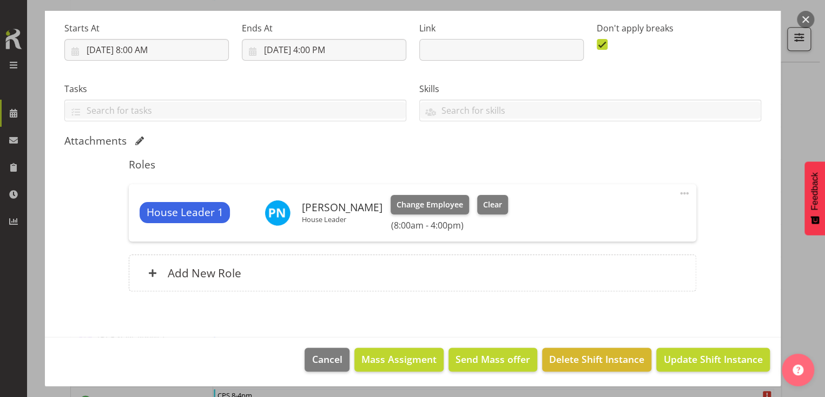
click at [678, 192] on span at bounding box center [684, 193] width 13 height 13
click at [599, 217] on link "Edit" at bounding box center [639, 216] width 104 height 19
select select "8"
select select "2025"
select select "8"
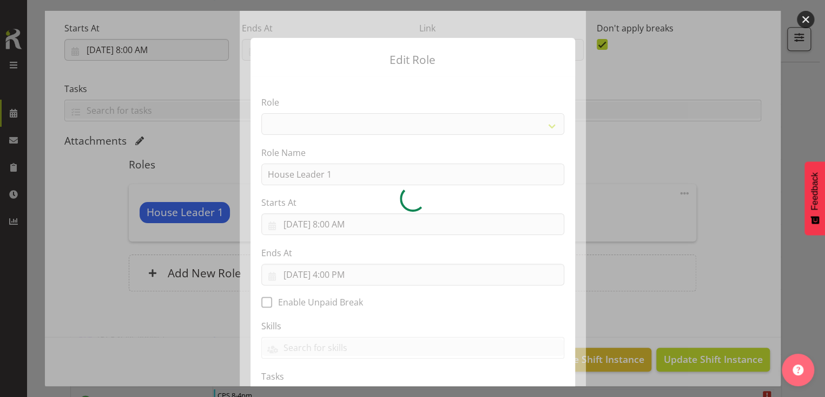
select select "1092"
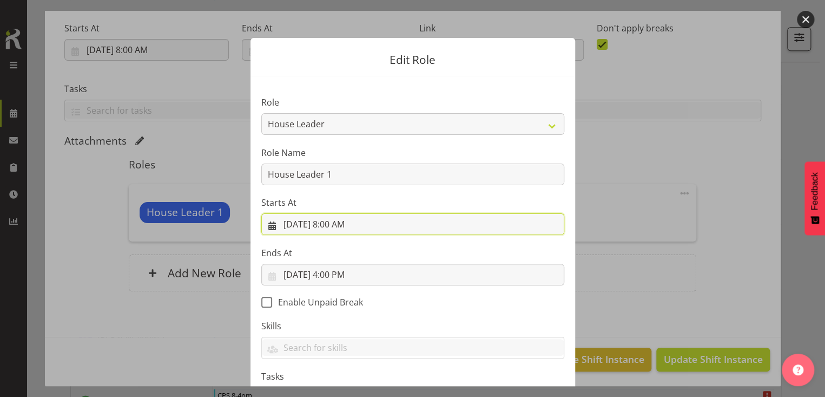
click at [339, 221] on input "[DATE] 8:00 AM" at bounding box center [412, 224] width 303 height 22
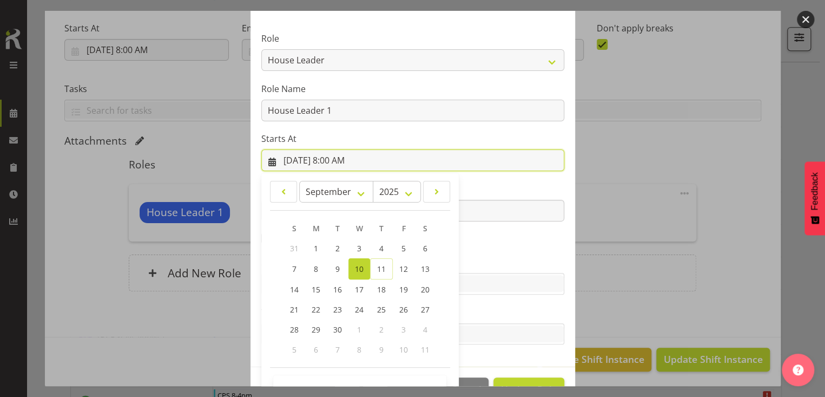
scroll to position [95, 0]
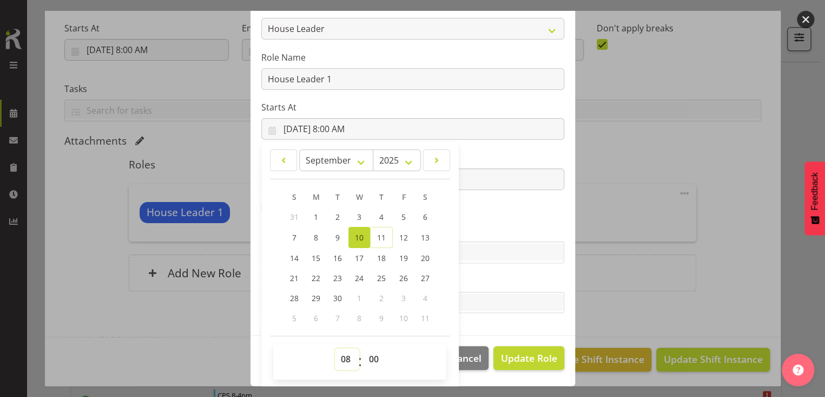
drag, startPoint x: 342, startPoint y: 357, endPoint x: 344, endPoint y: 349, distance: 8.6
click at [343, 355] on select "00 01 02 03 04 05 06 07 08 09 10 11 12 13 14 15 16 17 18 19 20 21 22 23" at bounding box center [347, 359] width 24 height 22
select select "9"
click at [335, 348] on select "00 01 02 03 04 05 06 07 08 09 10 11 12 13 14 15 16 17 18 19 20 21 22 23" at bounding box center [347, 359] width 24 height 22
type input "[DATE] 9:00 AM"
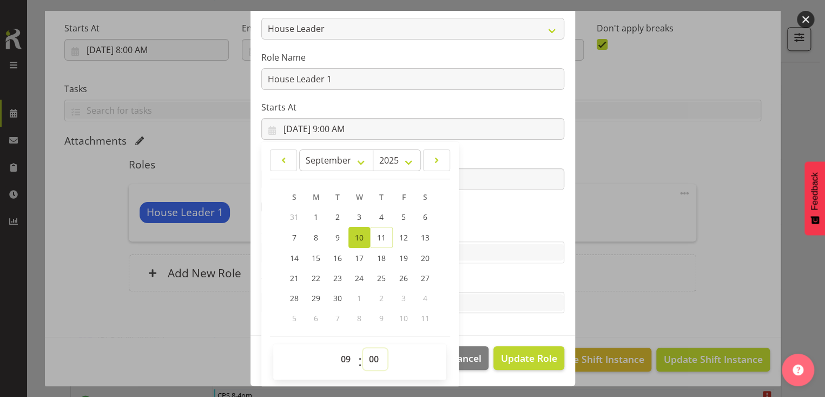
click at [369, 358] on select "00 01 02 03 04 05 06 07 08 09 10 11 12 13 14 15 16 17 18 19 20 21 22 23 24 25 2…" at bounding box center [375, 359] width 24 height 22
select select "15"
click at [363, 348] on select "00 01 02 03 04 05 06 07 08 09 10 11 12 13 14 15 16 17 18 19 20 21 22 23 24 25 2…" at bounding box center [375, 359] width 24 height 22
type input "[DATE] 9:15 AM"
click at [483, 217] on section "Role CP House Leader Support Staff Wake Role Name House Leader 1 Starts At [DAT…" at bounding box center [413, 158] width 325 height 354
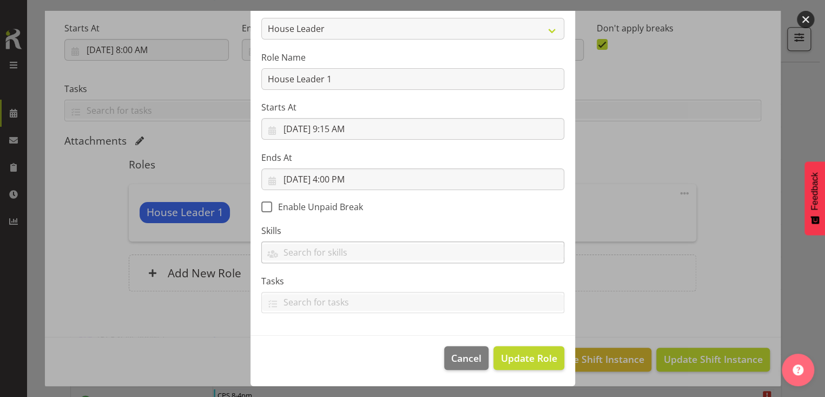
scroll to position [94, 0]
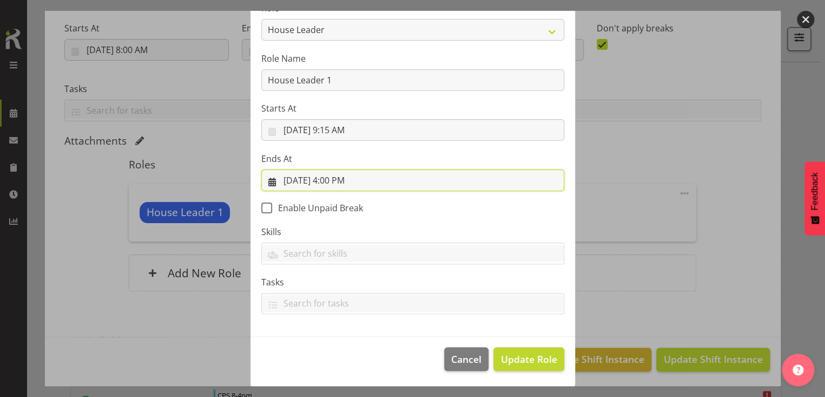
click at [337, 178] on input "[DATE] 4:00 PM" at bounding box center [412, 180] width 303 height 22
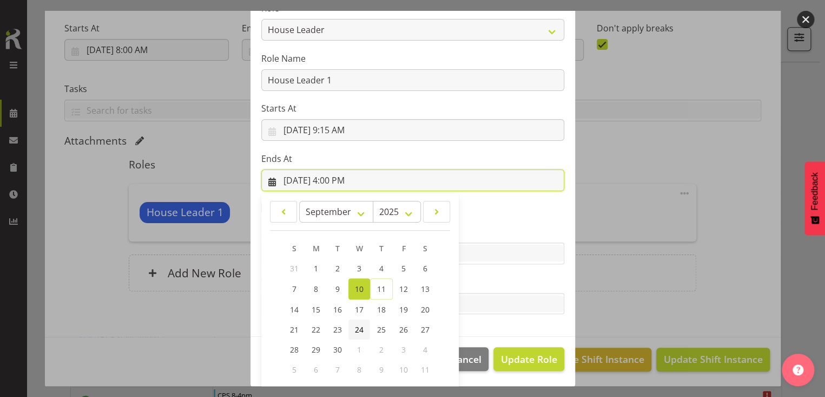
scroll to position [146, 0]
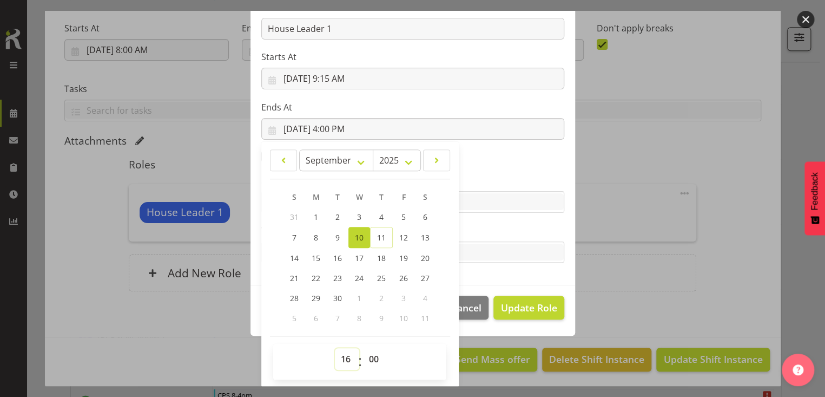
drag, startPoint x: 341, startPoint y: 353, endPoint x: 345, endPoint y: 347, distance: 7.4
click at [342, 352] on select "00 01 02 03 04 05 06 07 08 09 10 11 12 13 14 15 16 17 18 19 20 21 22 23" at bounding box center [347, 359] width 24 height 22
select select "18"
click at [335, 348] on select "00 01 02 03 04 05 06 07 08 09 10 11 12 13 14 15 16 17 18 19 20 21 22 23" at bounding box center [347, 359] width 24 height 22
type input "[DATE] 6:00 PM"
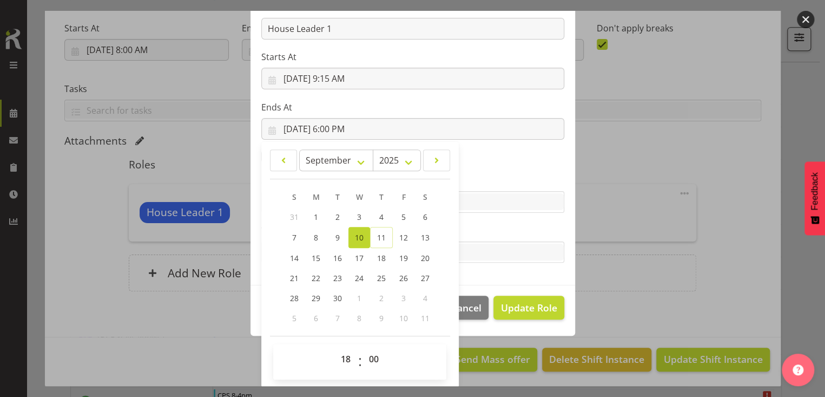
drag, startPoint x: 474, startPoint y: 226, endPoint x: 487, endPoint y: 227, distance: 12.6
click at [477, 225] on label "Tasks" at bounding box center [412, 230] width 303 height 13
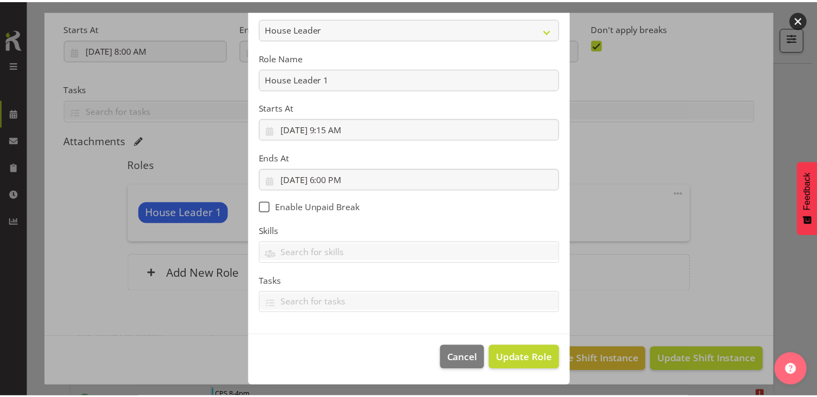
scroll to position [94, 0]
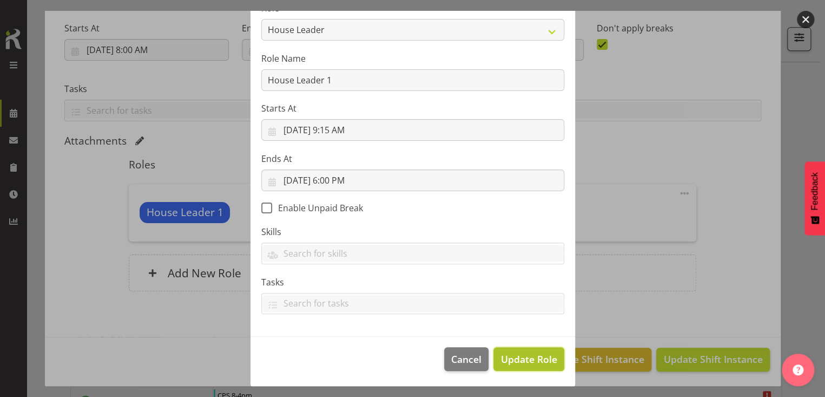
click at [532, 355] on span "Update Role" at bounding box center [529, 359] width 56 height 14
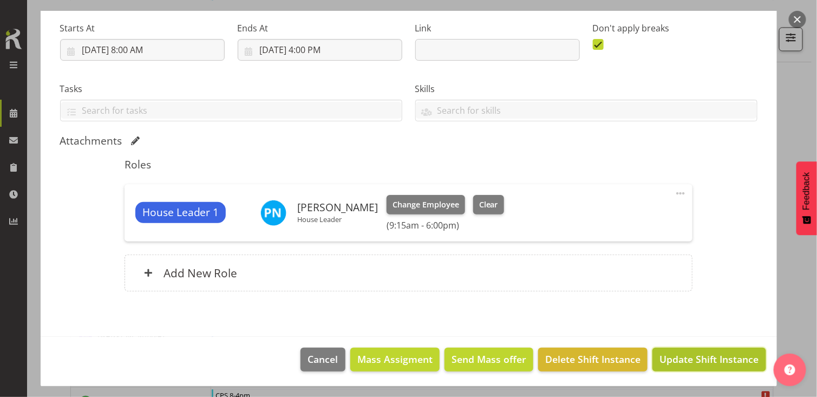
click at [688, 359] on span "Update Shift Instance" at bounding box center [708, 359] width 99 height 14
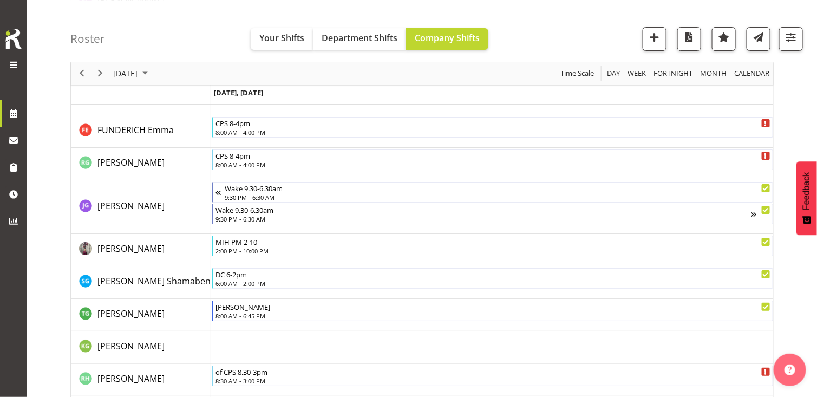
scroll to position [2382, 0]
